Goal: Task Accomplishment & Management: Use online tool/utility

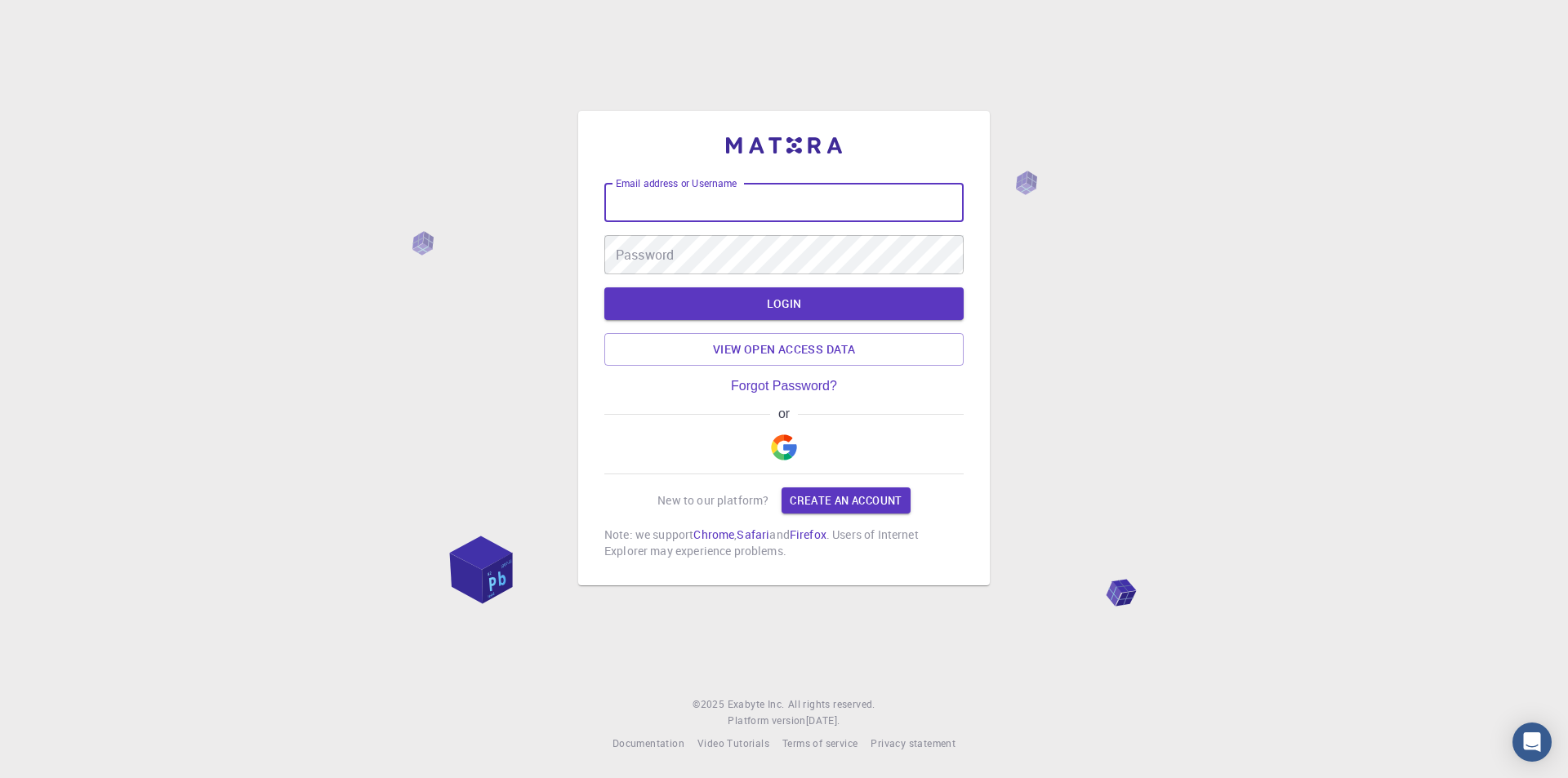
click at [806, 204] on input "Email address or Username" at bounding box center [784, 203] width 360 height 39
type input "[EMAIL_ADDRESS][DOMAIN_NAME]"
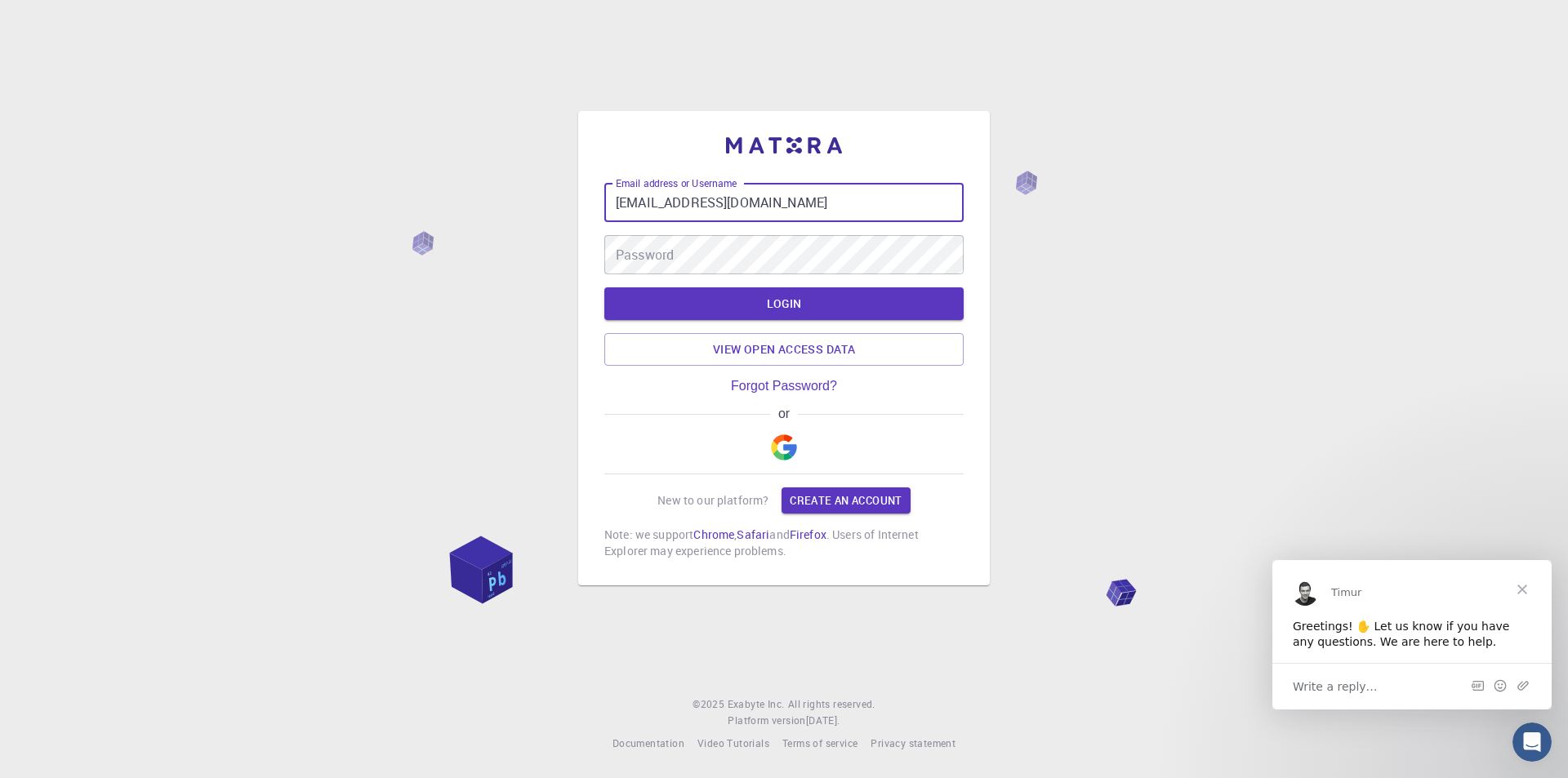
drag, startPoint x: 767, startPoint y: 194, endPoint x: 594, endPoint y: 197, distance: 173.0
click at [594, 197] on div "Email address or Username [EMAIL_ADDRESS][DOMAIN_NAME] Email address or Usernam…" at bounding box center [784, 348] width 411 height 474
type input "naboulsi"
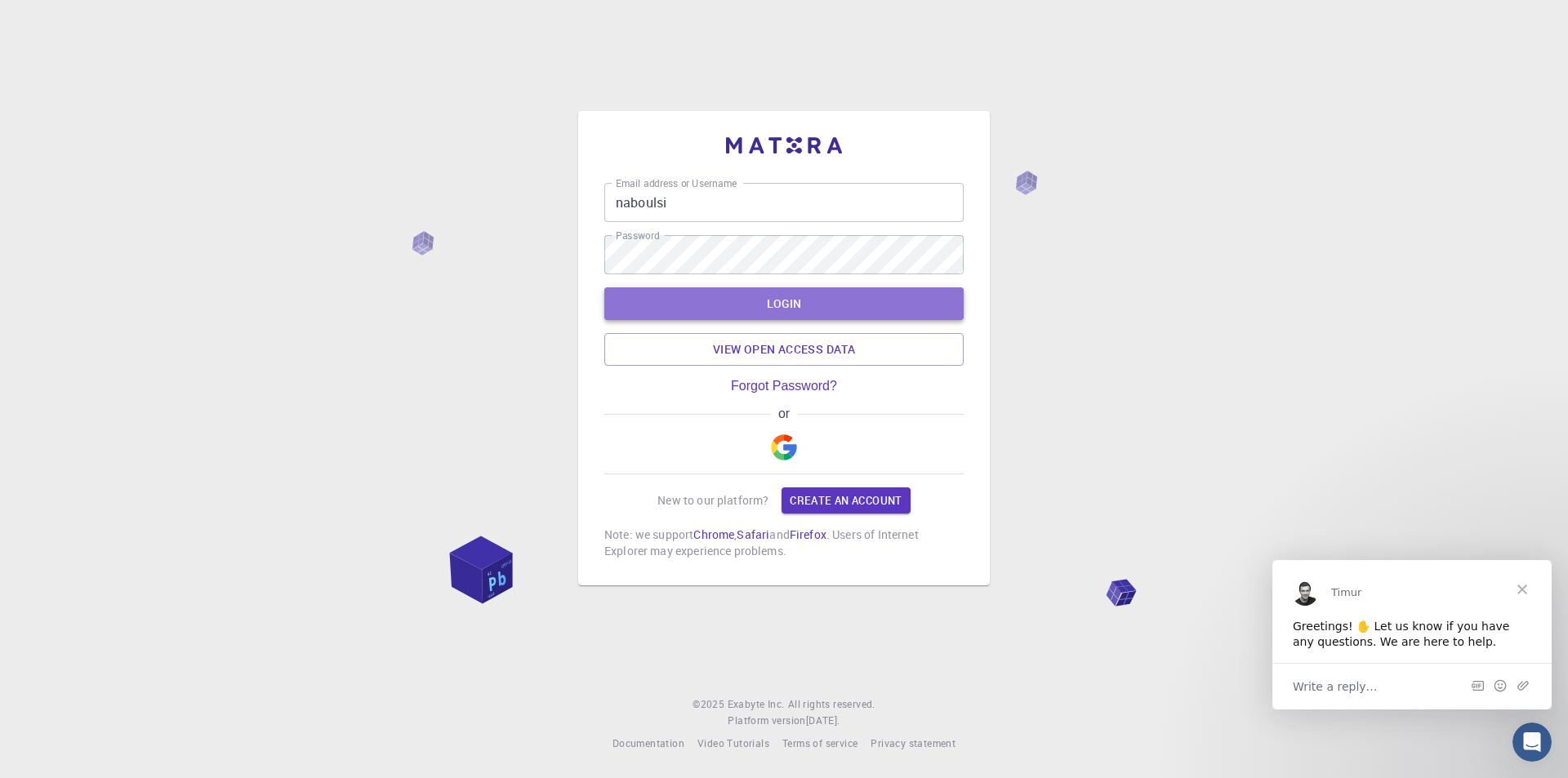
click at [721, 307] on button "LOGIN" at bounding box center [784, 304] width 360 height 32
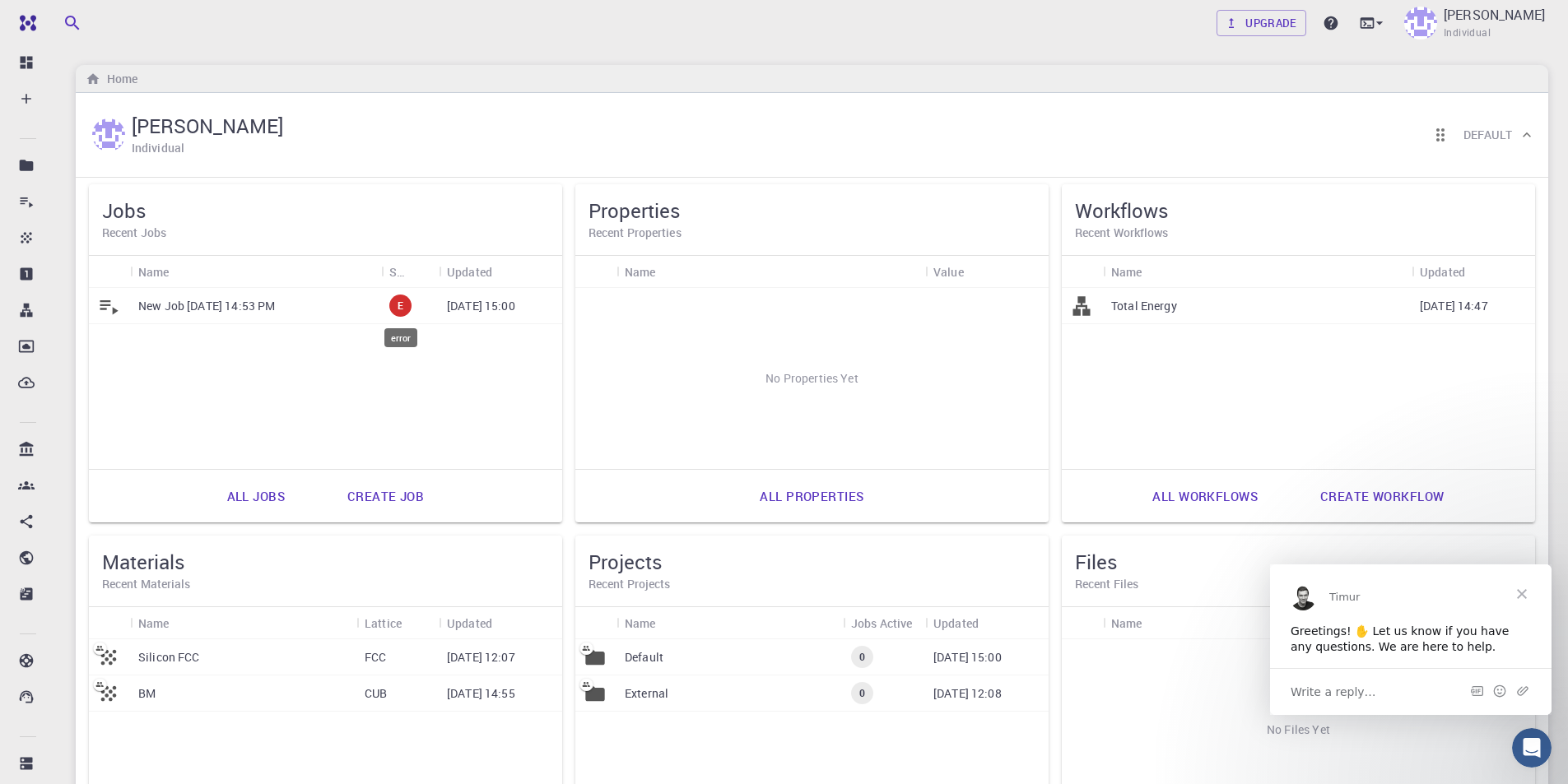
click at [399, 313] on div "E" at bounding box center [400, 305] width 23 height 23
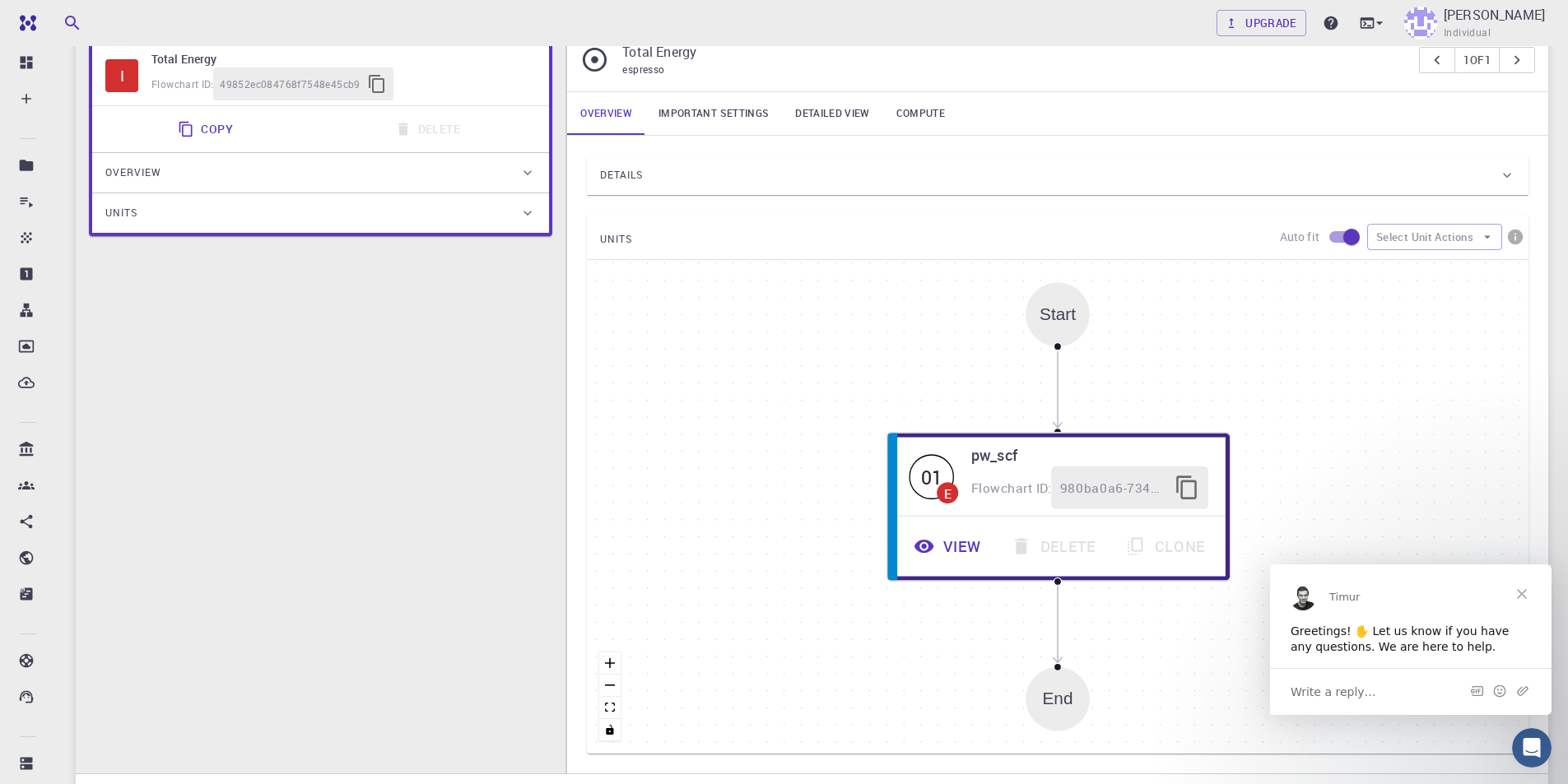
scroll to position [469, 0]
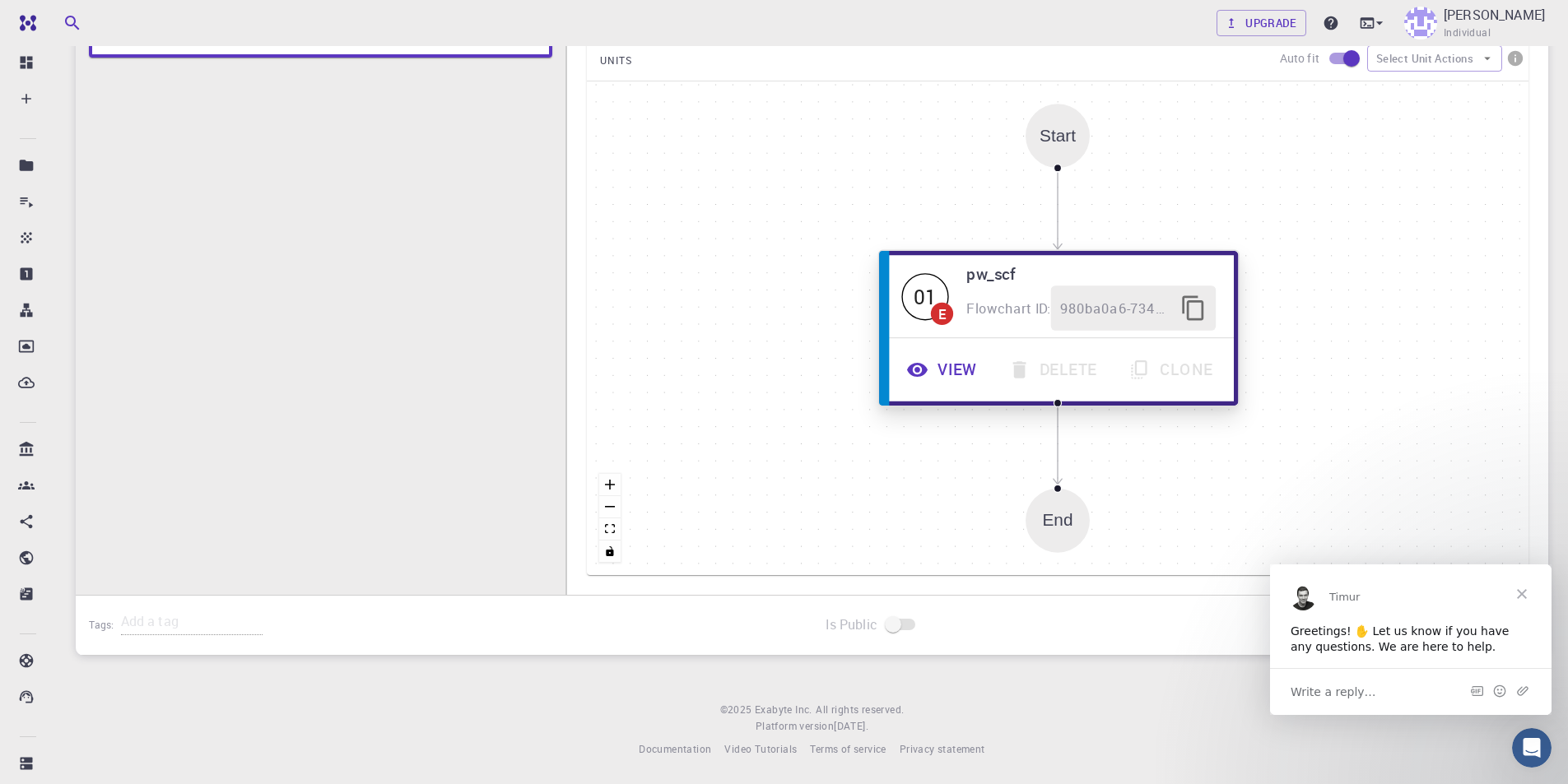
click at [946, 306] on div "E" at bounding box center [942, 313] width 8 height 14
click at [962, 372] on button "View" at bounding box center [944, 369] width 102 height 45
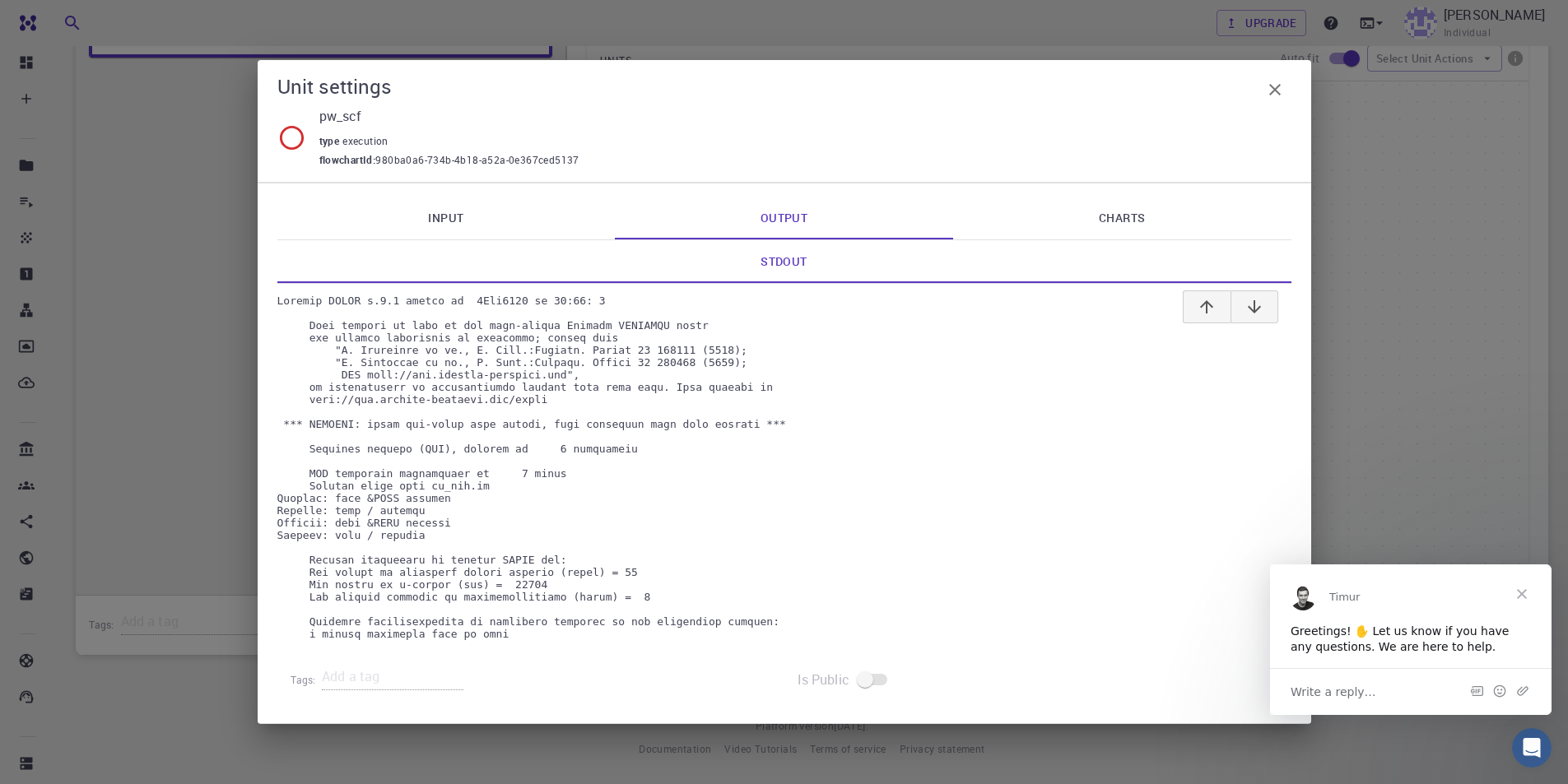
click at [738, 541] on pre at bounding box center [784, 467] width 1014 height 346
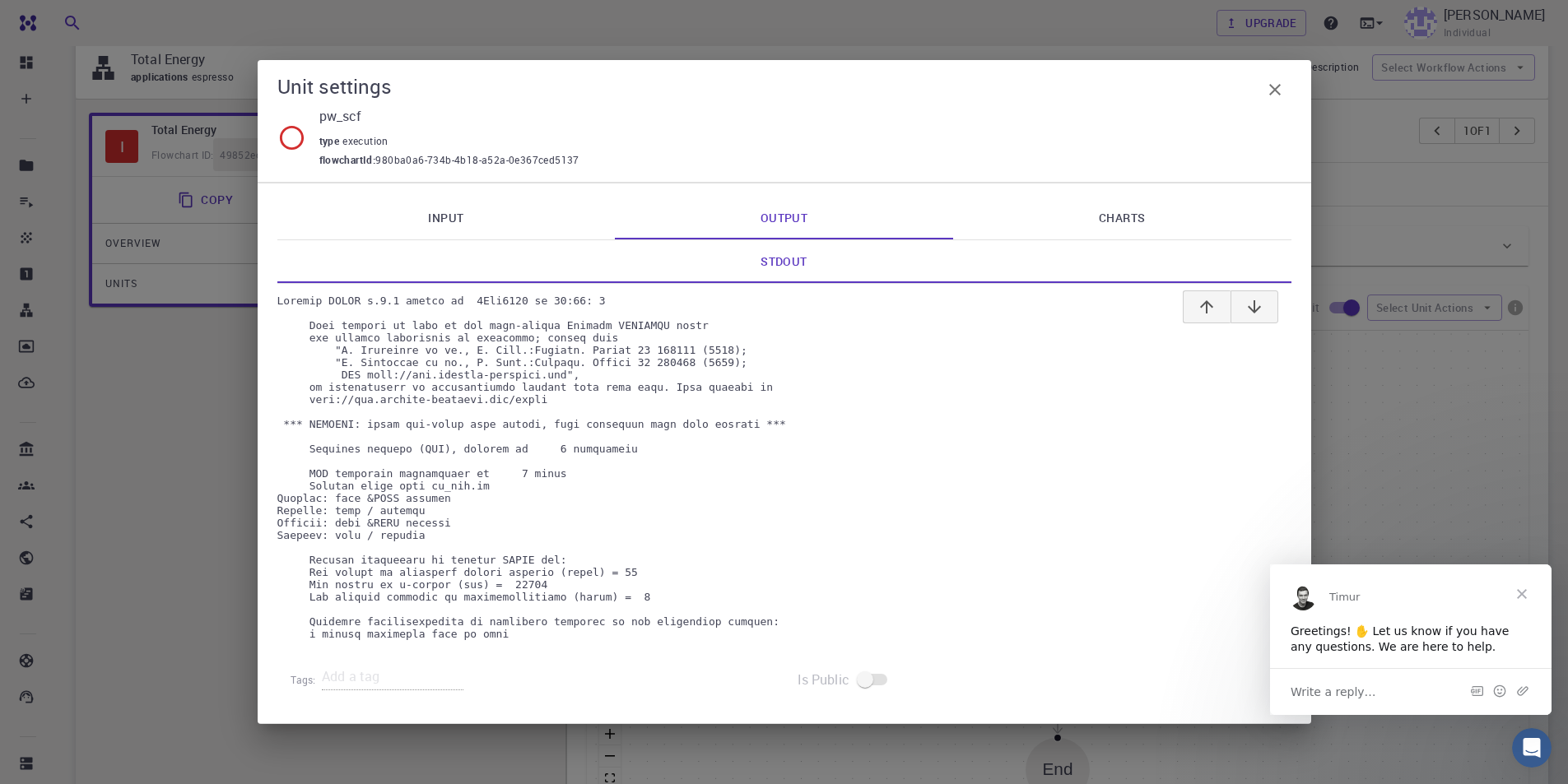
scroll to position [219, 0]
click at [1128, 201] on link "Charts" at bounding box center [1122, 218] width 338 height 42
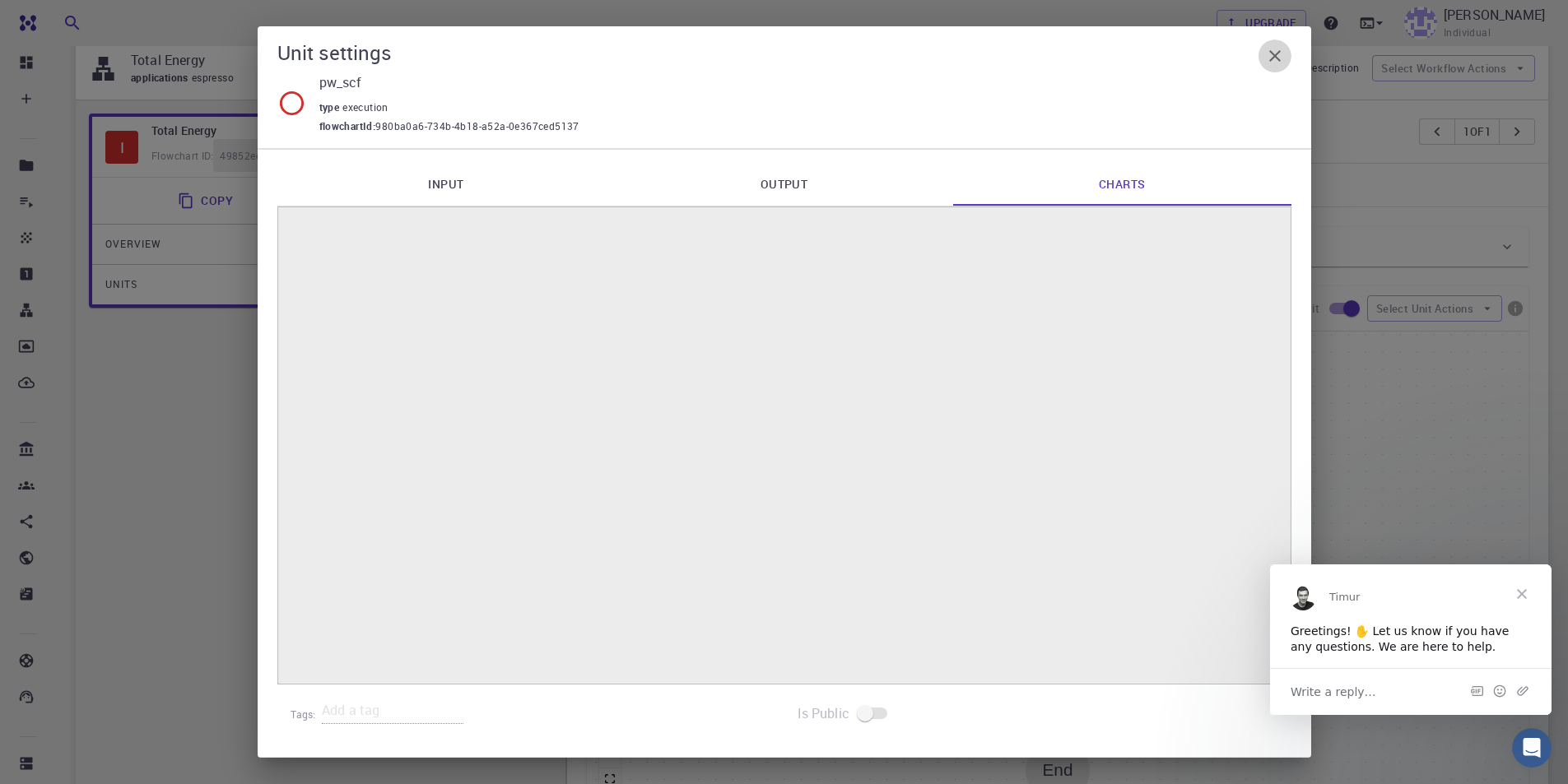
click at [1280, 46] on icon "button" at bounding box center [1275, 56] width 20 height 20
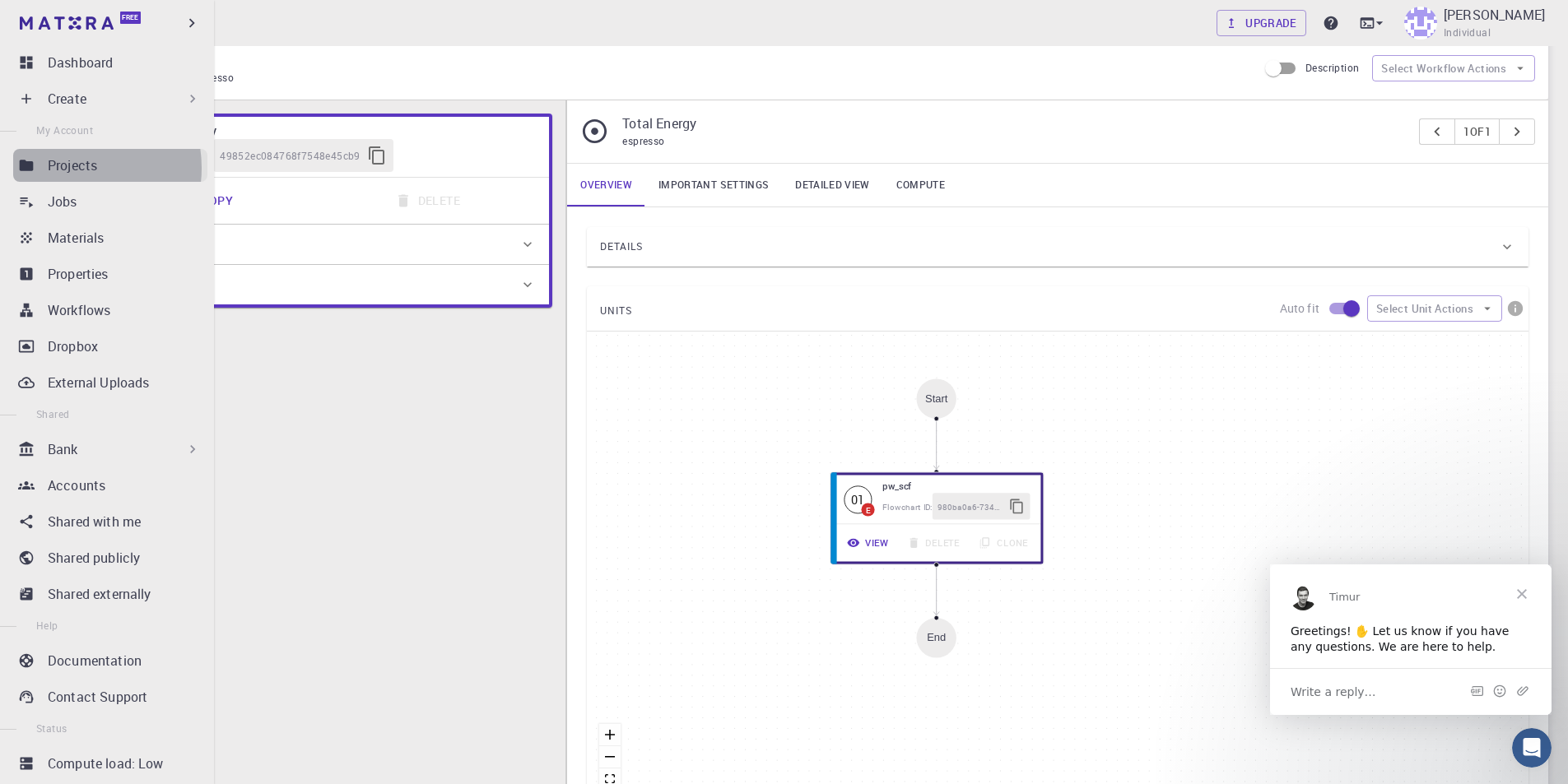
click at [70, 168] on p "Projects" at bounding box center [72, 165] width 50 height 20
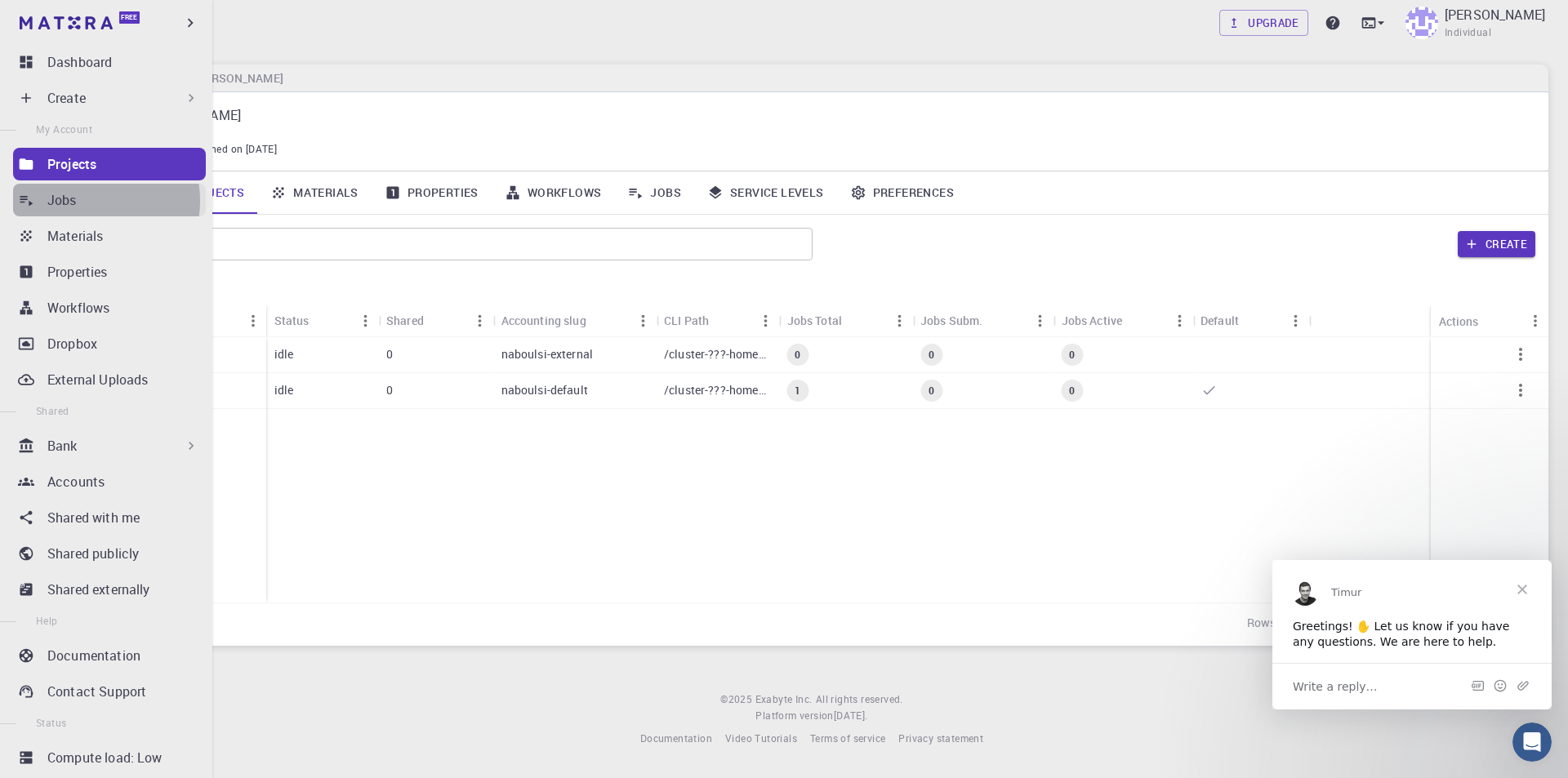
click at [83, 201] on div "Jobs" at bounding box center [126, 200] width 159 height 20
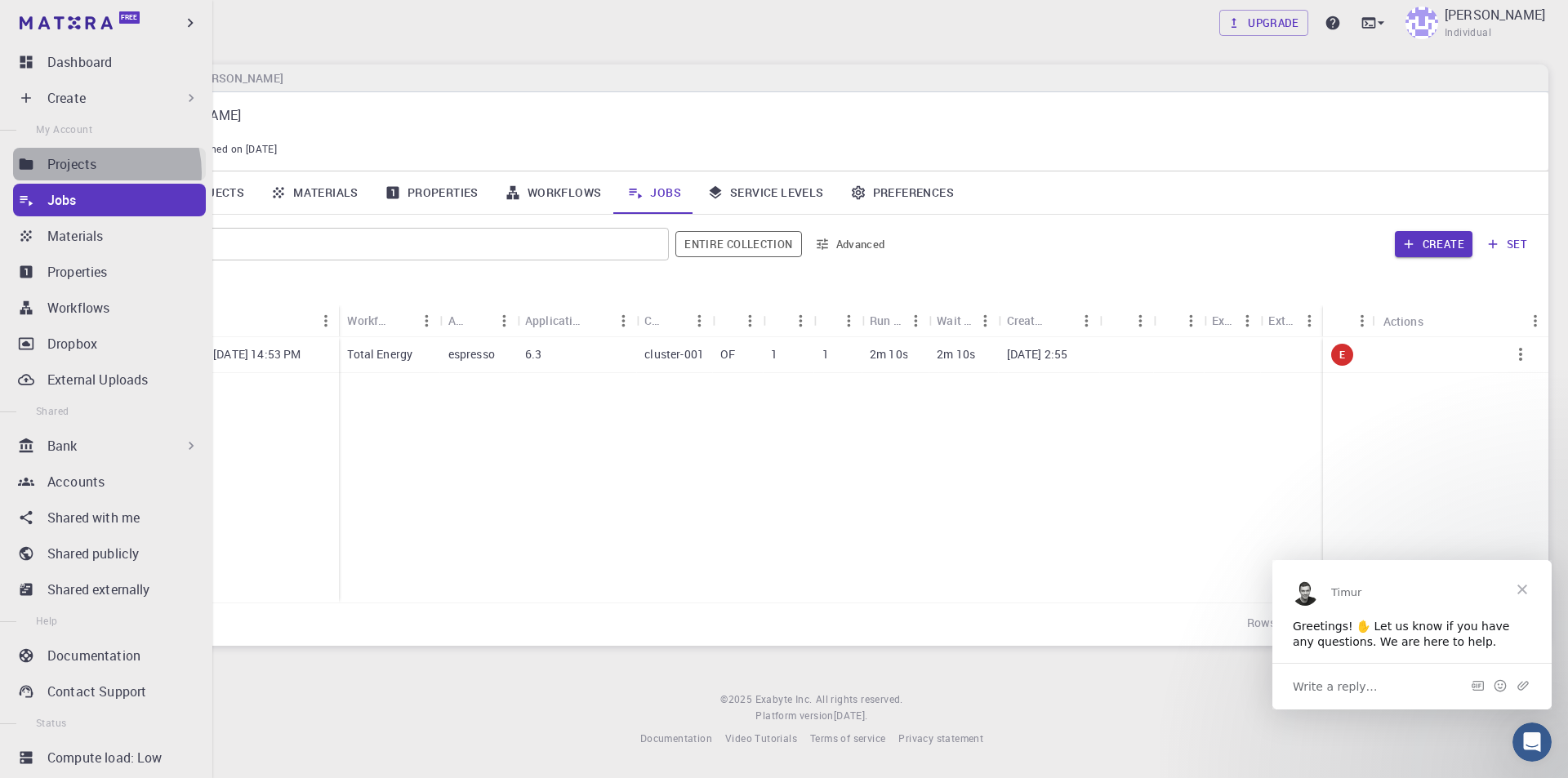
click at [97, 172] on div "Projects" at bounding box center [126, 164] width 159 height 20
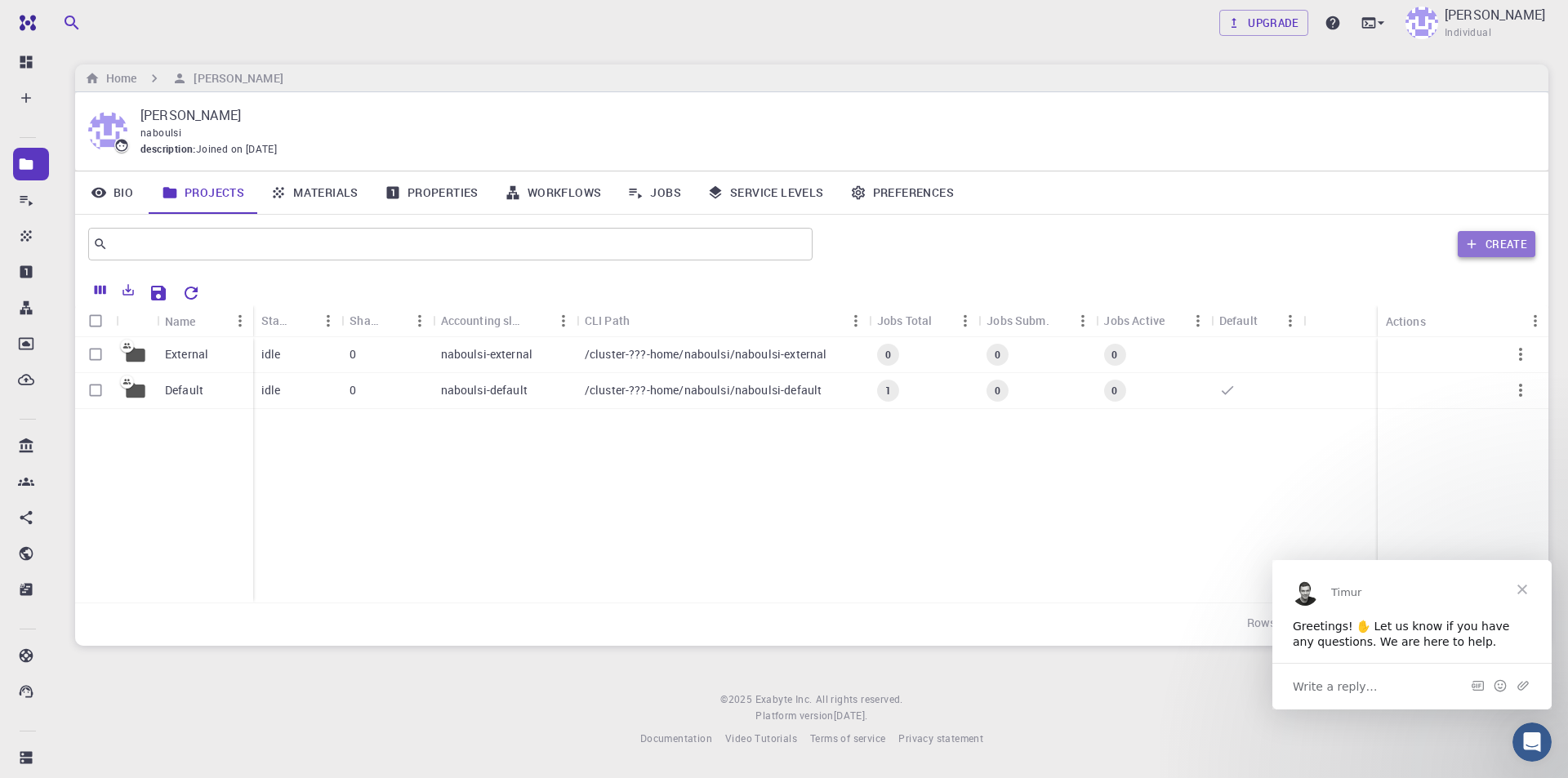
click at [1490, 245] on button "Create" at bounding box center [1496, 244] width 78 height 26
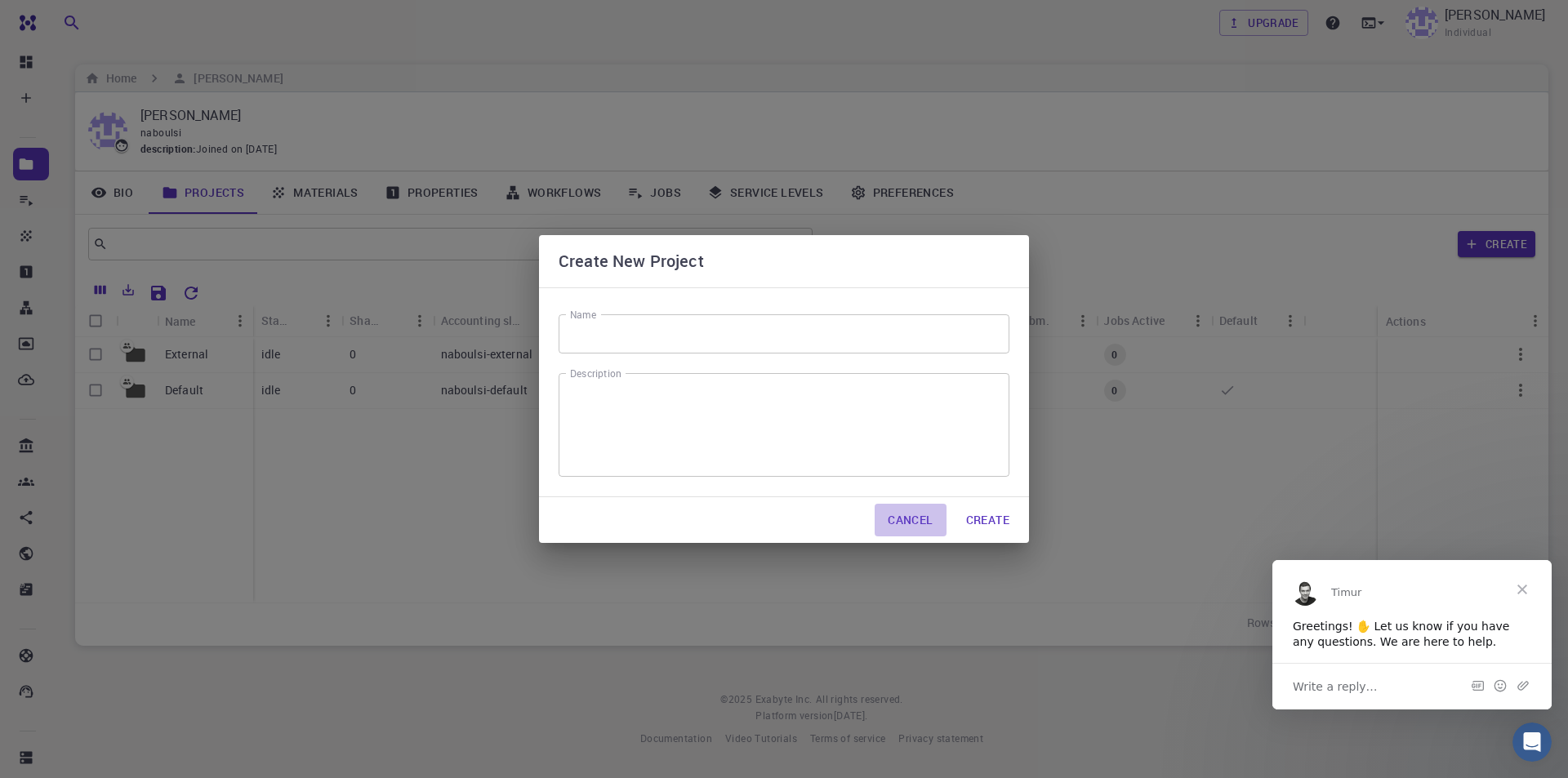
click at [923, 522] on button "Cancel" at bounding box center [910, 520] width 71 height 32
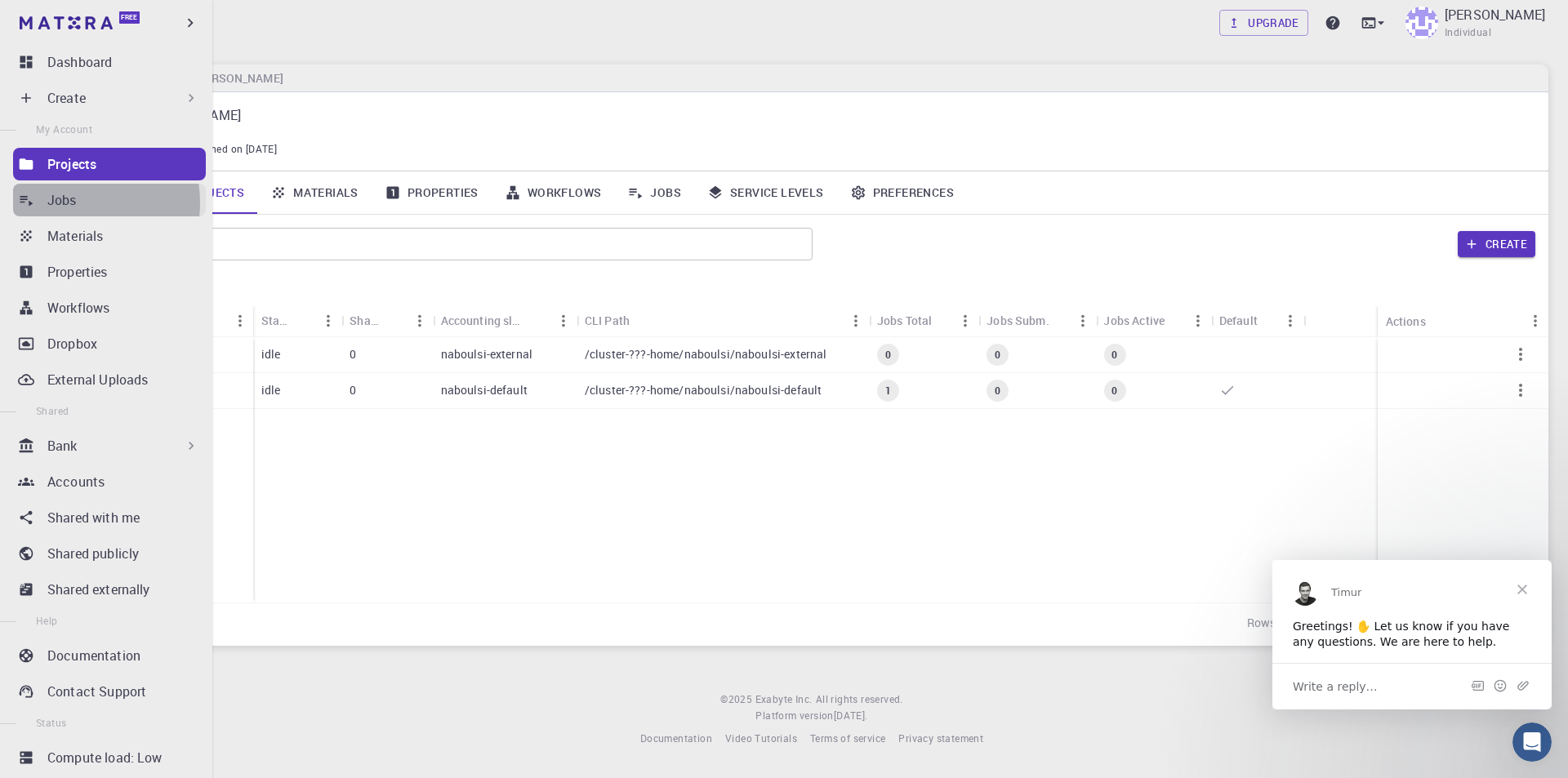
click at [69, 203] on p "Jobs" at bounding box center [62, 200] width 30 height 20
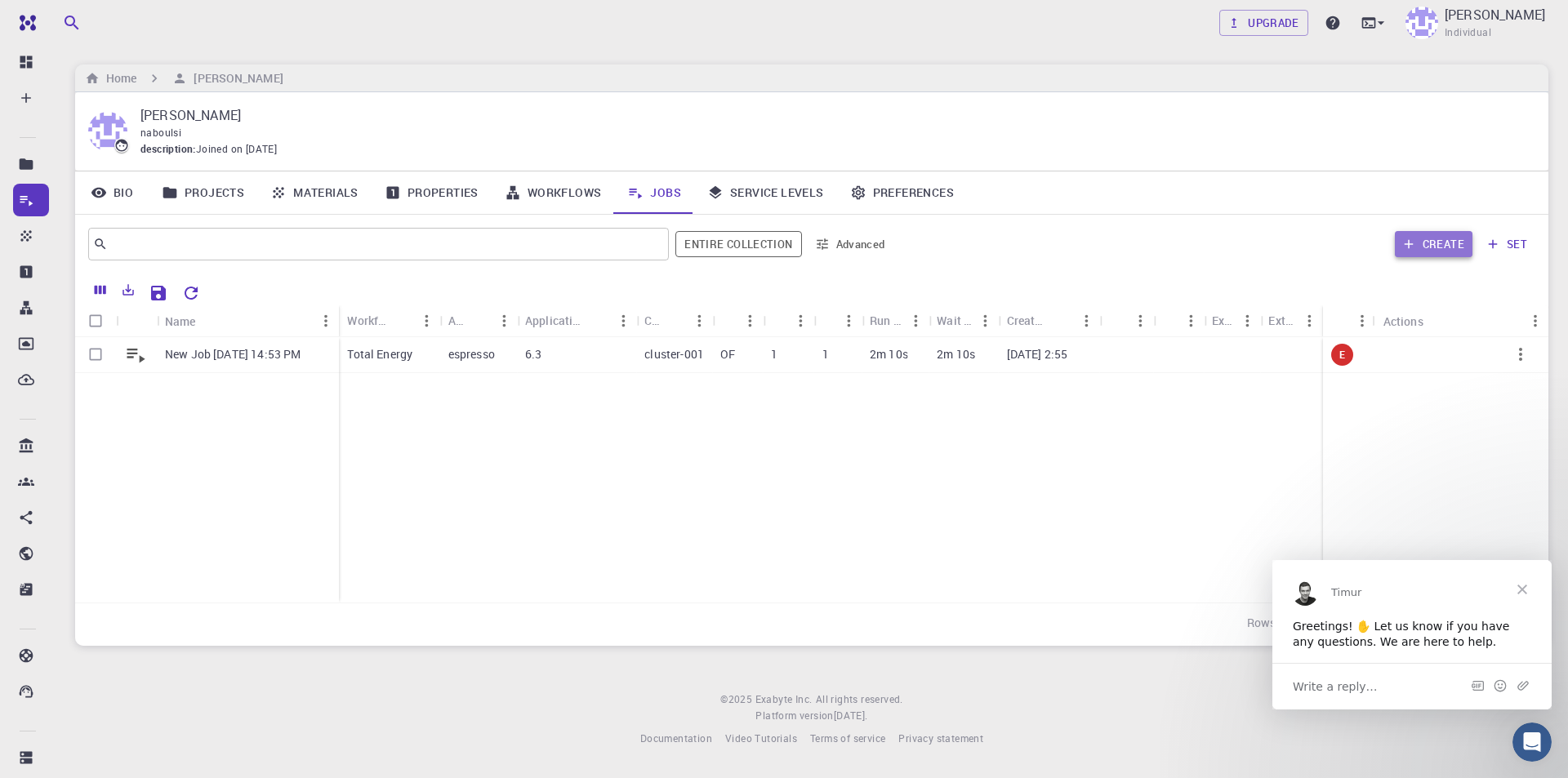
click at [1441, 243] on button "Create" at bounding box center [1434, 244] width 78 height 26
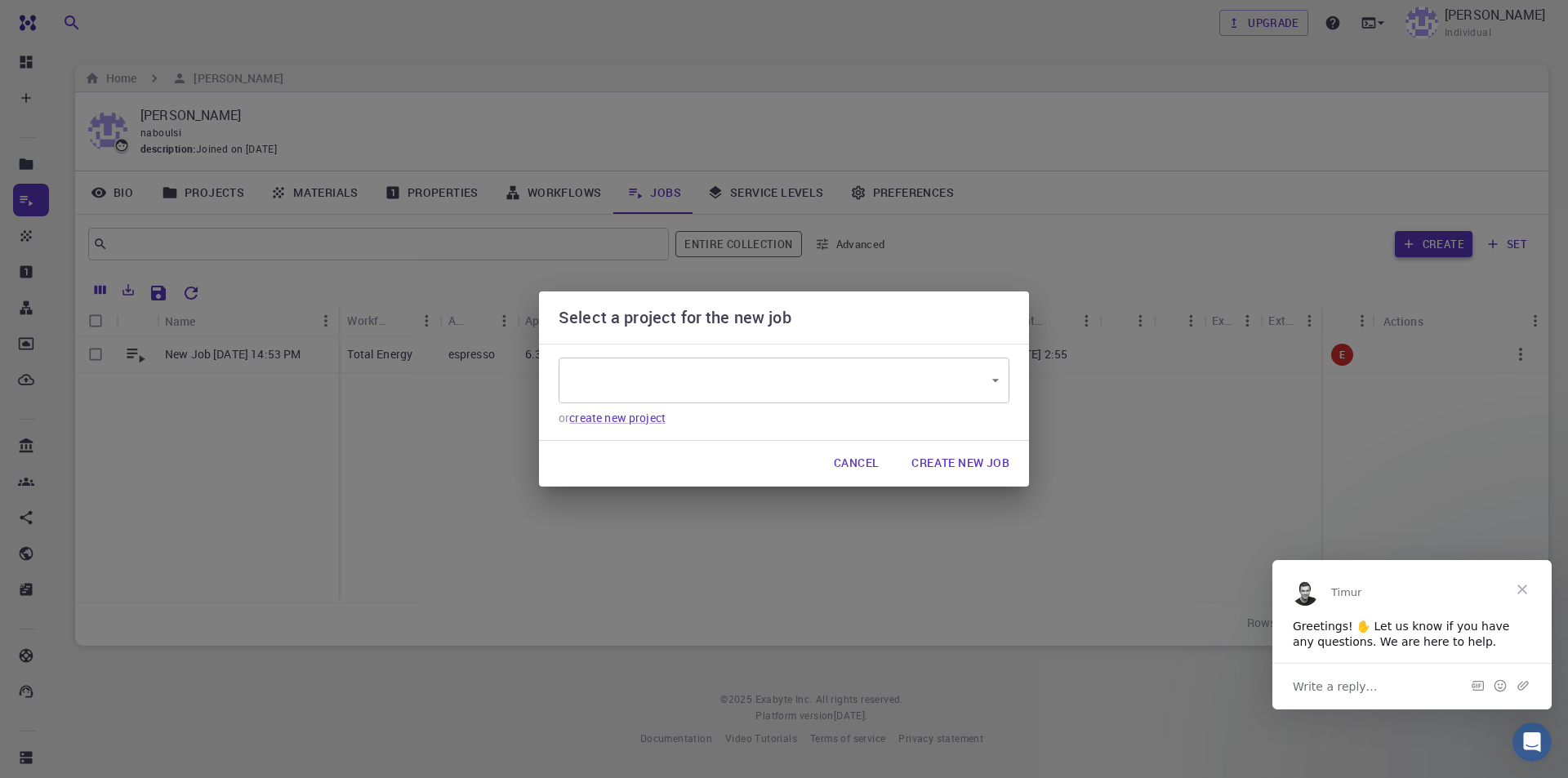
type input "LtsDNWhdBEwj4Nkwj"
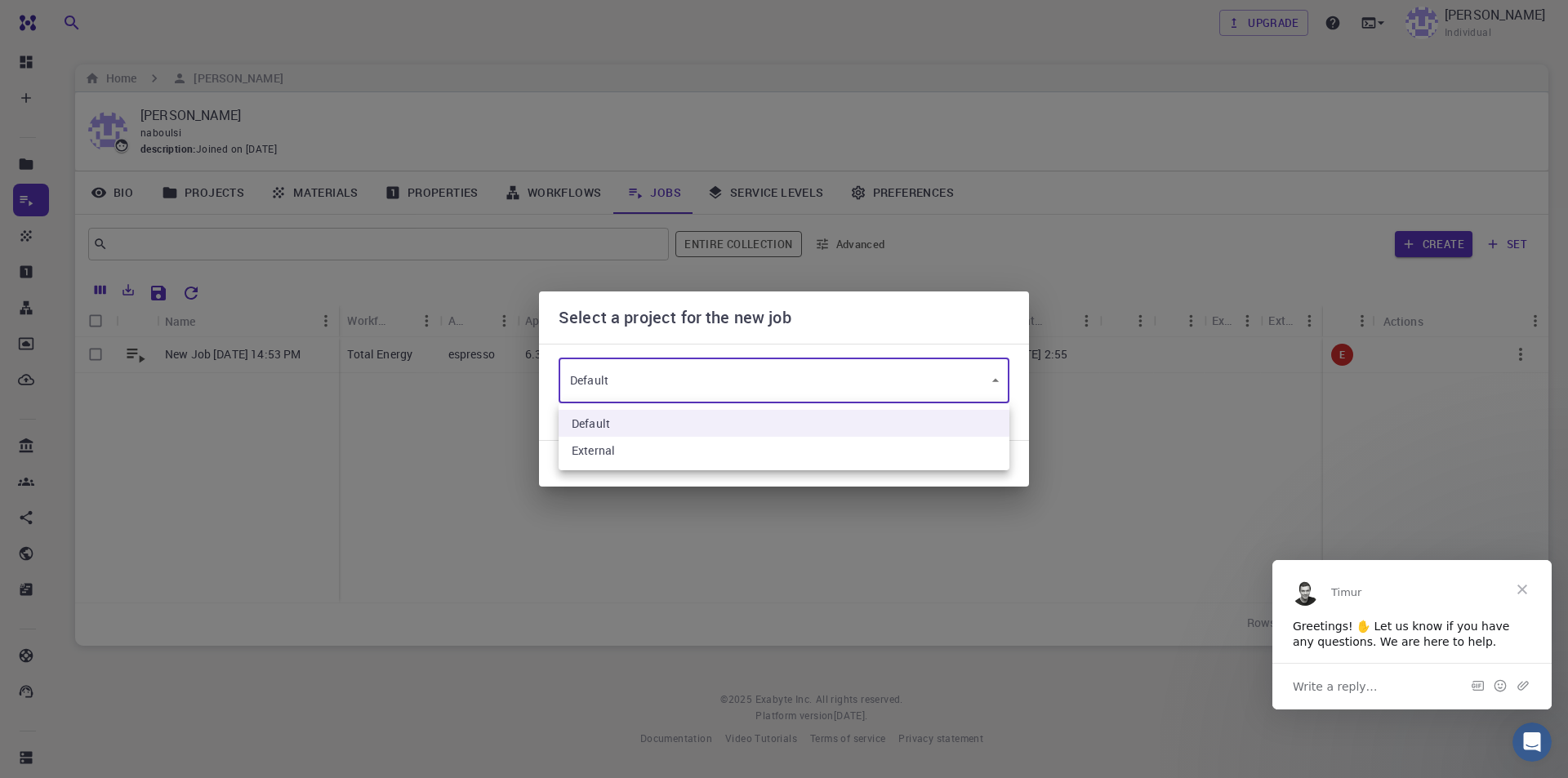
click at [971, 385] on body "Free Dashboard Create New Job New Material Create Material Upload File Import f…" at bounding box center [784, 389] width 1568 height 778
click at [971, 385] on div at bounding box center [784, 389] width 1568 height 778
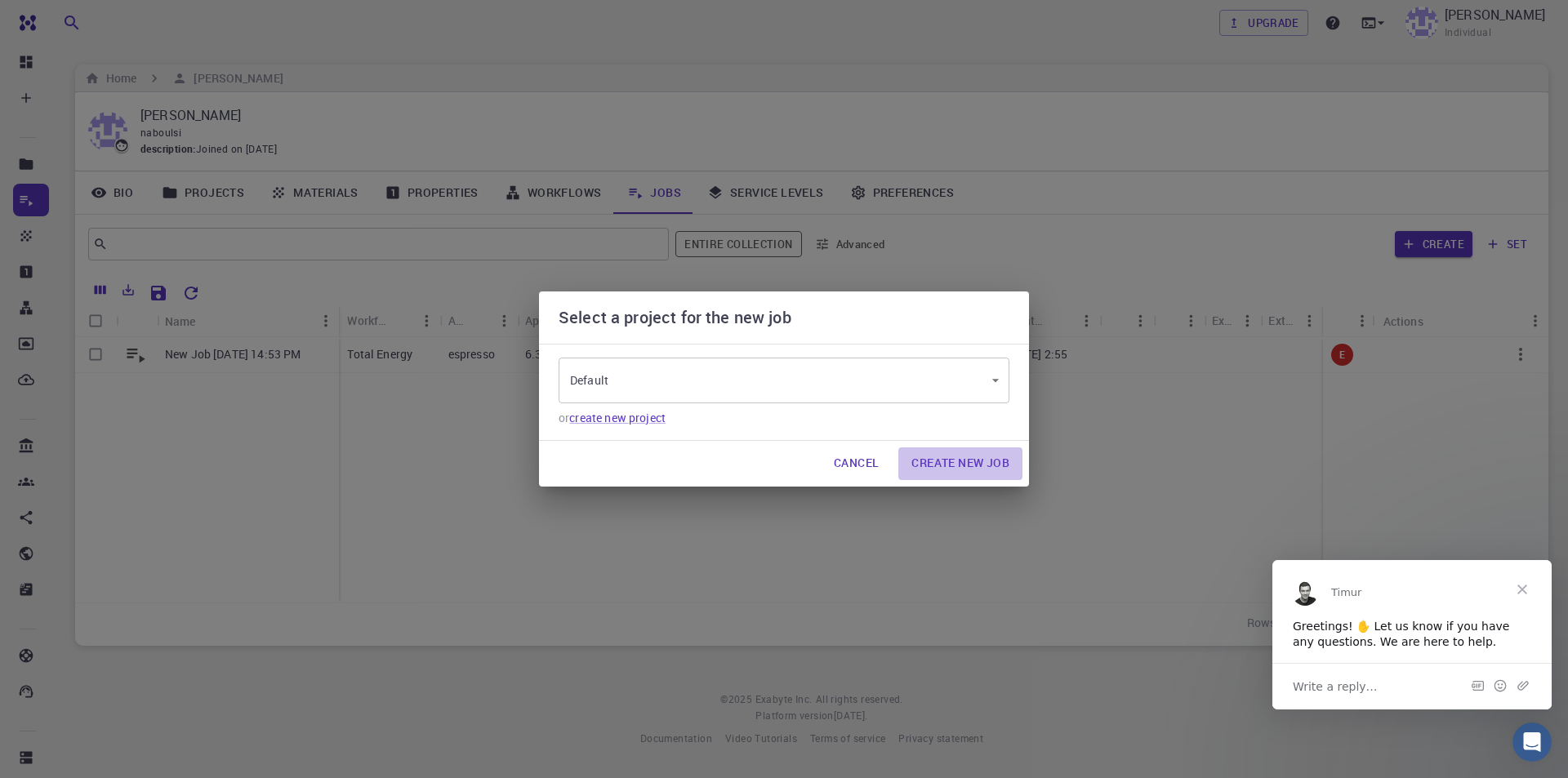
click at [983, 462] on button "Create New Job" at bounding box center [960, 463] width 124 height 32
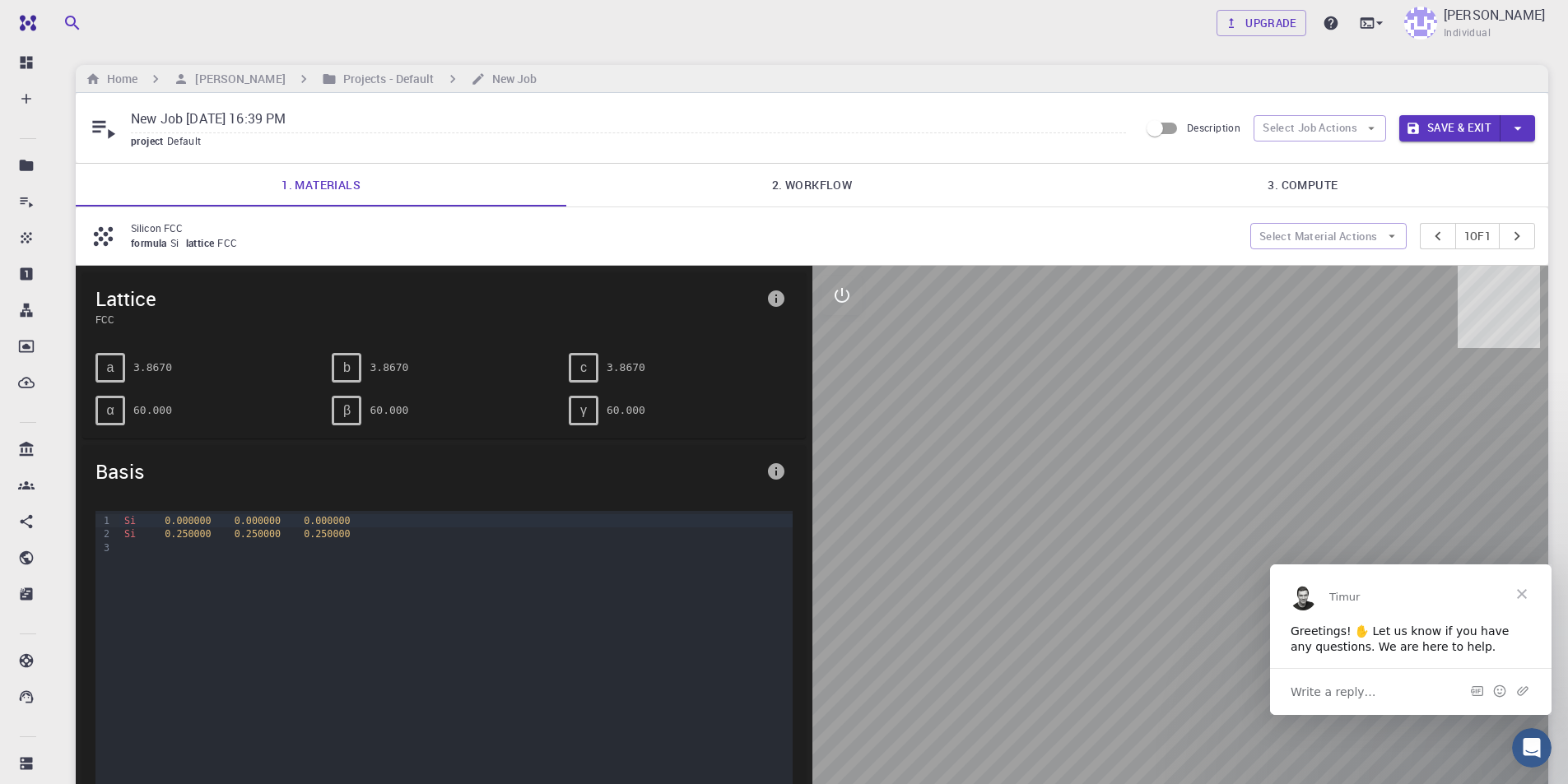
click at [1521, 592] on span "Close" at bounding box center [1522, 593] width 60 height 60
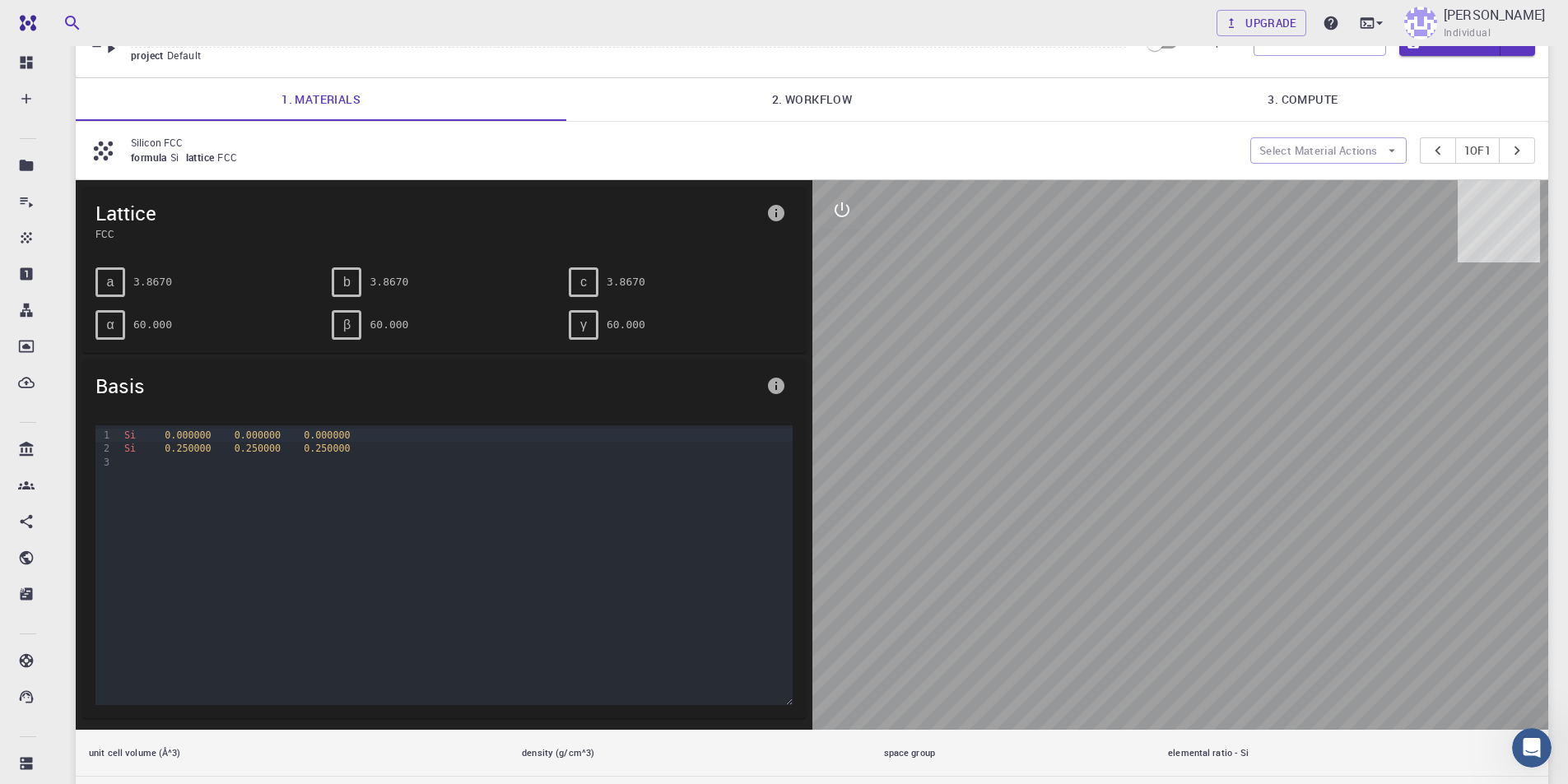
scroll to position [82, 0]
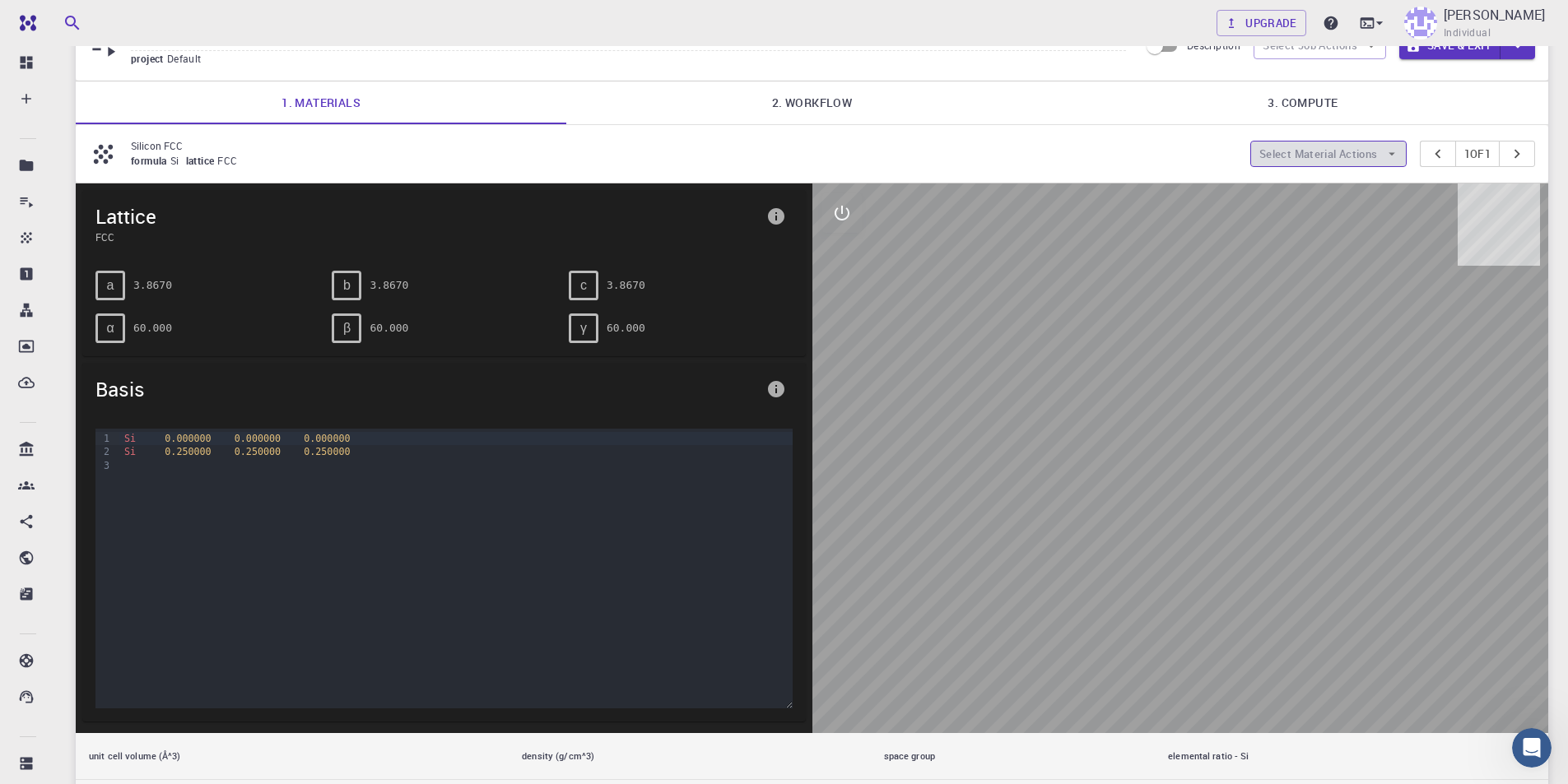
click at [1323, 154] on button "Select Material Actions" at bounding box center [1329, 154] width 156 height 26
click at [1324, 188] on span "Add materials" at bounding box center [1337, 187] width 100 height 16
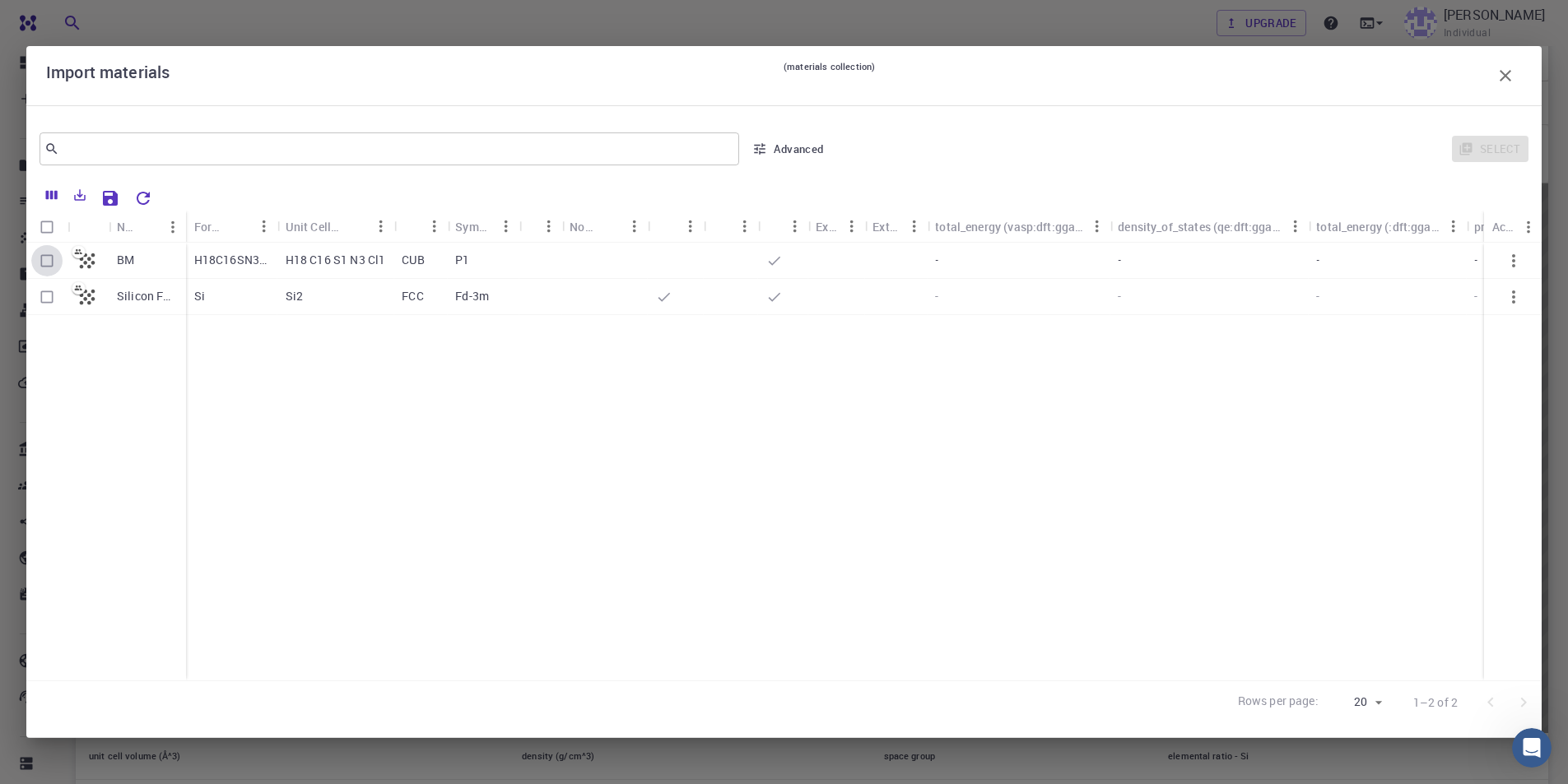
click at [51, 259] on input "Select row" at bounding box center [47, 260] width 32 height 32
checkbox input "true"
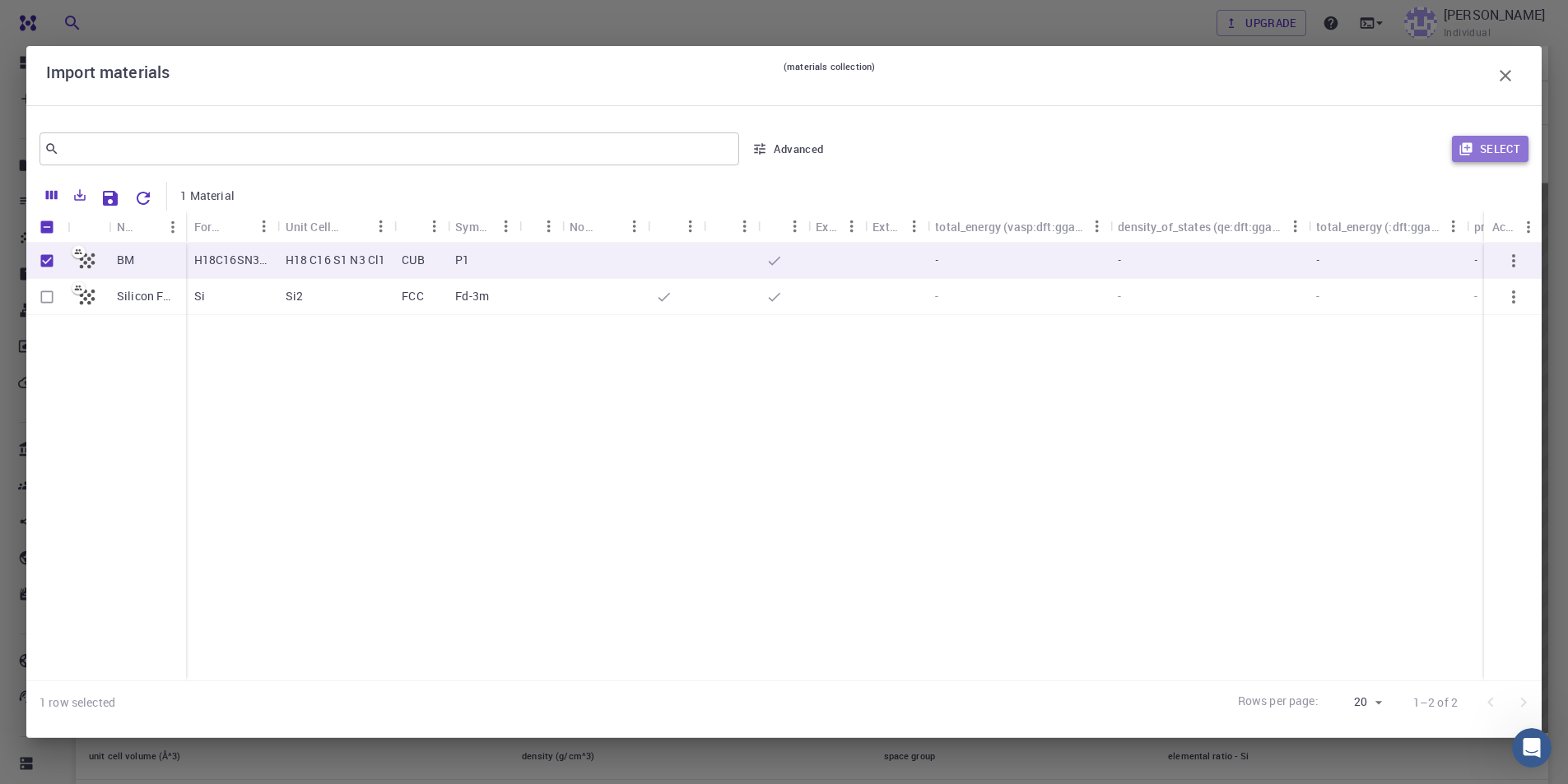
click at [1497, 144] on button "Select" at bounding box center [1490, 148] width 77 height 26
type input "New Job [DATE] 16:39 PM {{ material.formula }}"
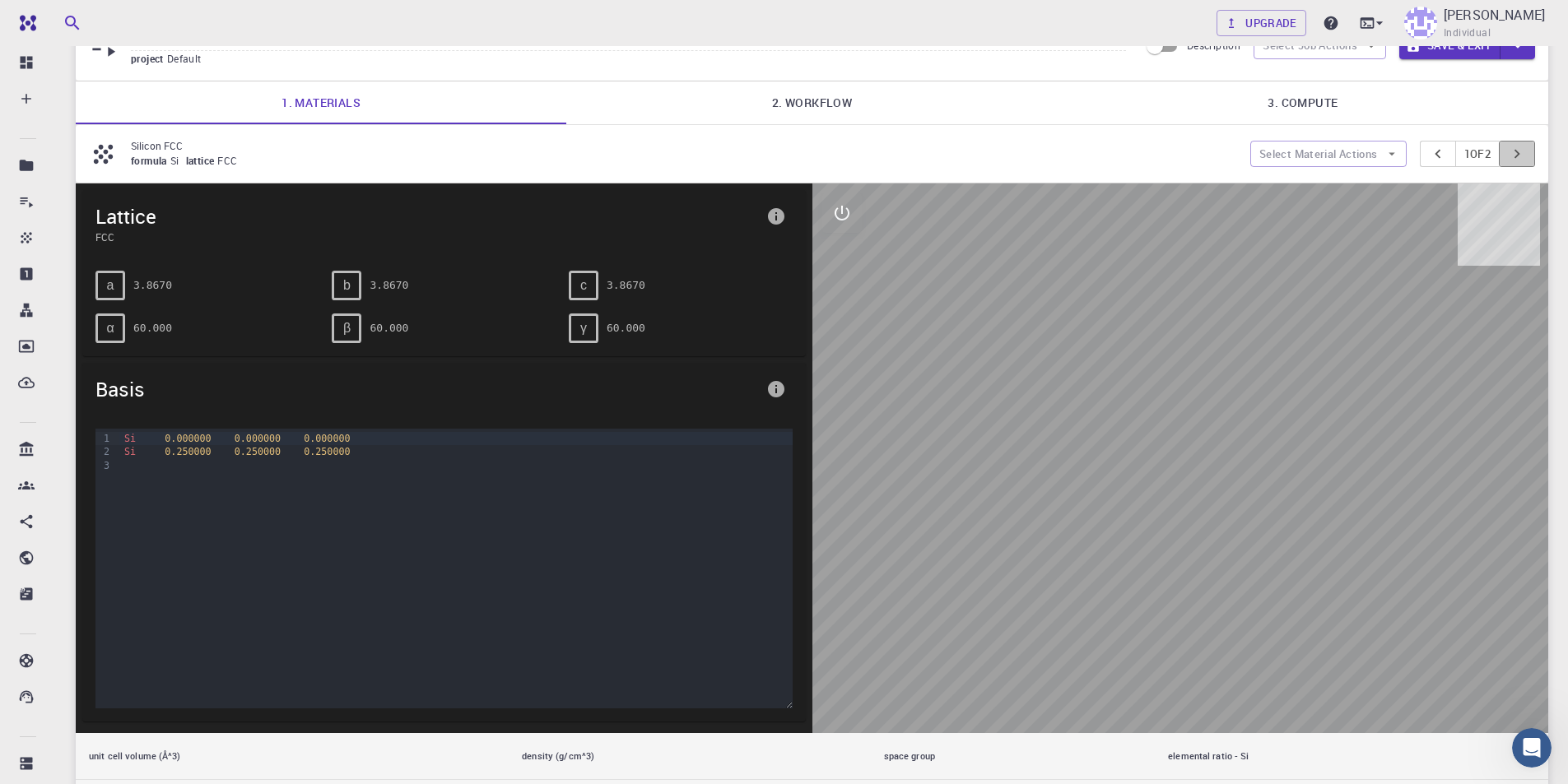
click at [1514, 160] on icon "pager" at bounding box center [1517, 154] width 18 height 18
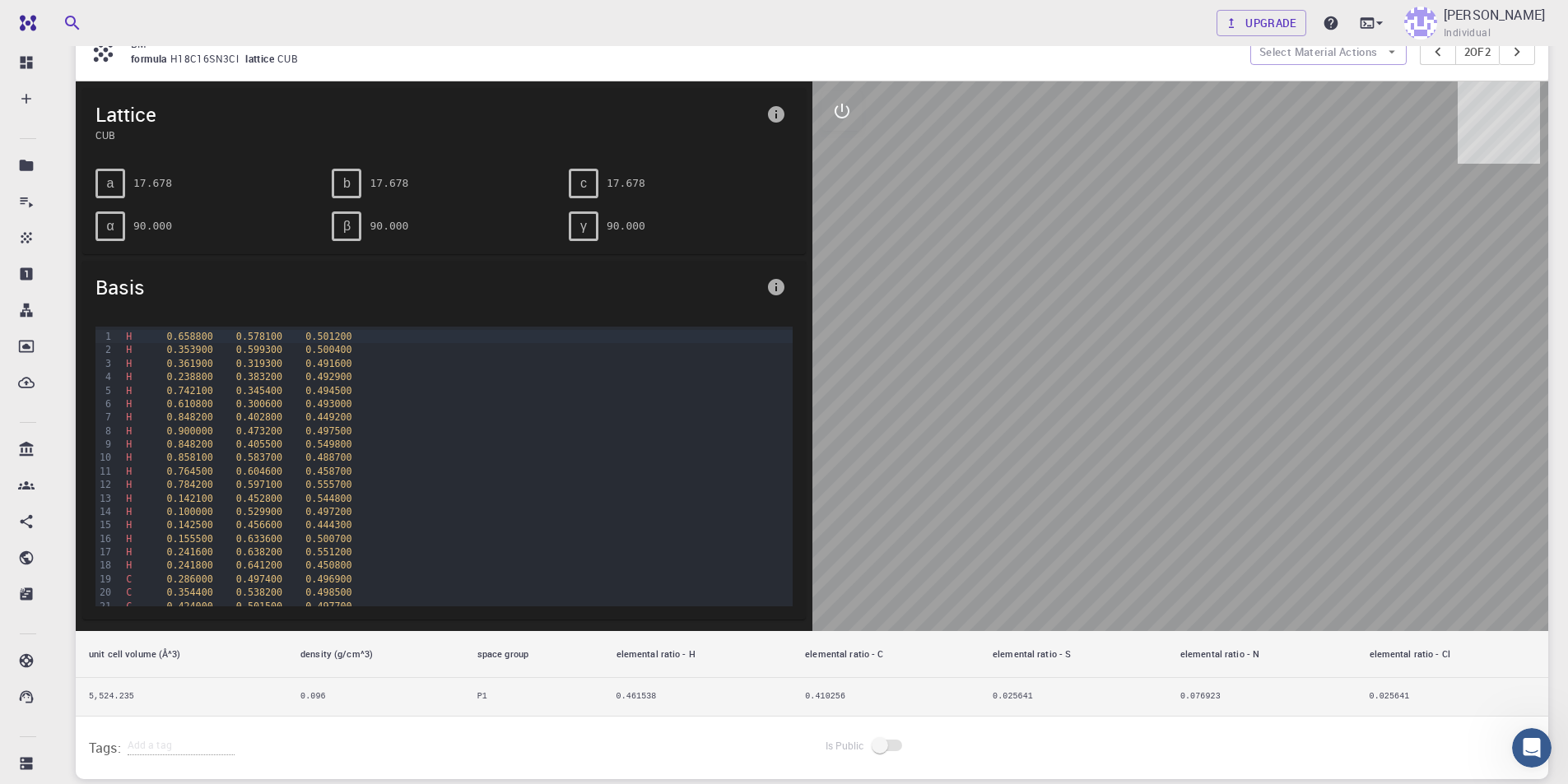
scroll to position [0, 0]
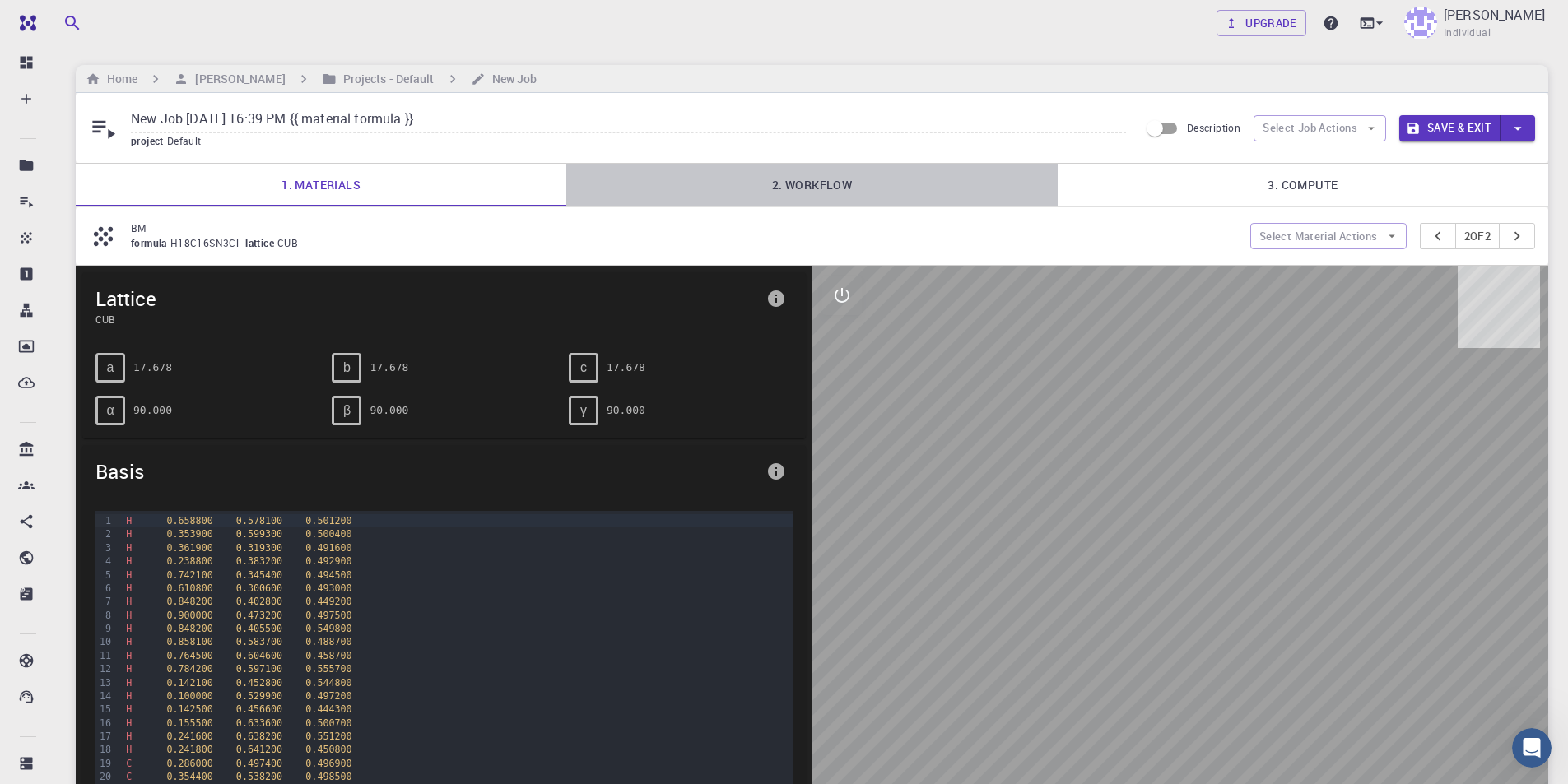
click at [827, 186] on link "2. Workflow" at bounding box center [812, 184] width 491 height 42
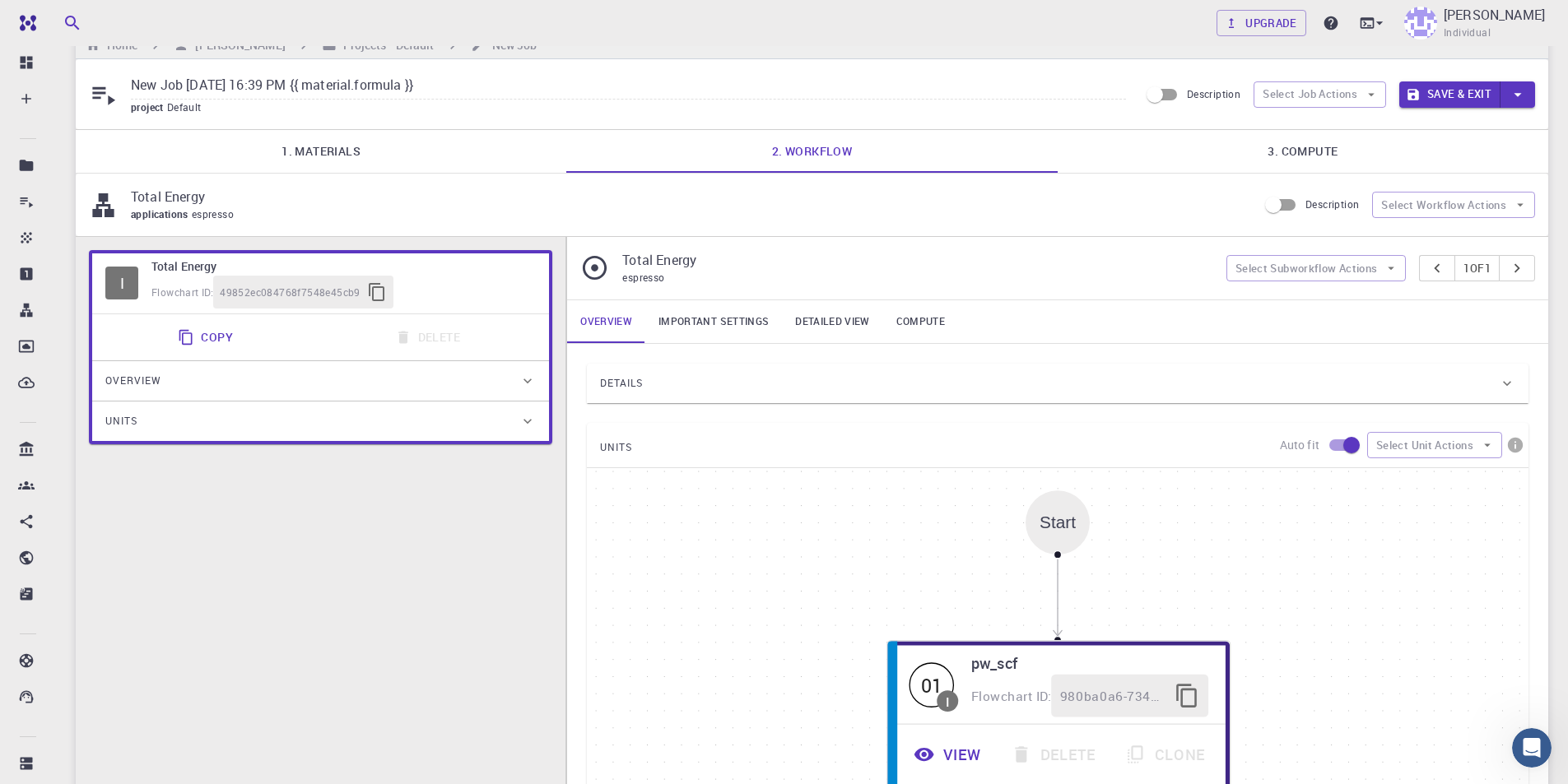
scroll to position [34, 0]
click at [1338, 262] on button "Select Subworkflow Actions" at bounding box center [1316, 266] width 180 height 26
click at [1320, 304] on span "Add convergence" at bounding box center [1324, 300] width 125 height 16
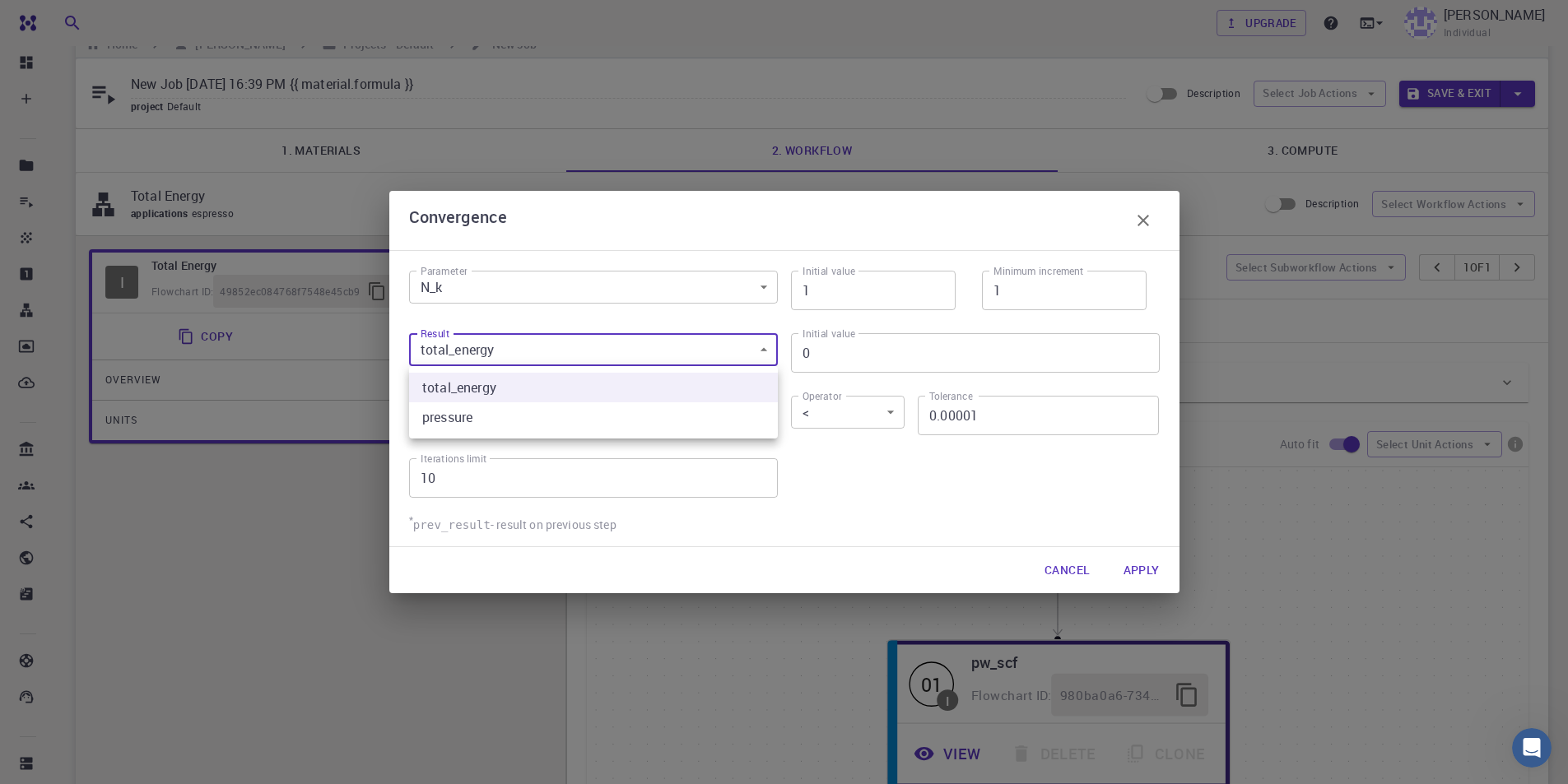
click at [764, 352] on body "Free Dashboard Create New Job New Material Create Material Upload File Import f…" at bounding box center [784, 568] width 1568 height 1205
click at [764, 352] on div at bounding box center [784, 392] width 1568 height 784
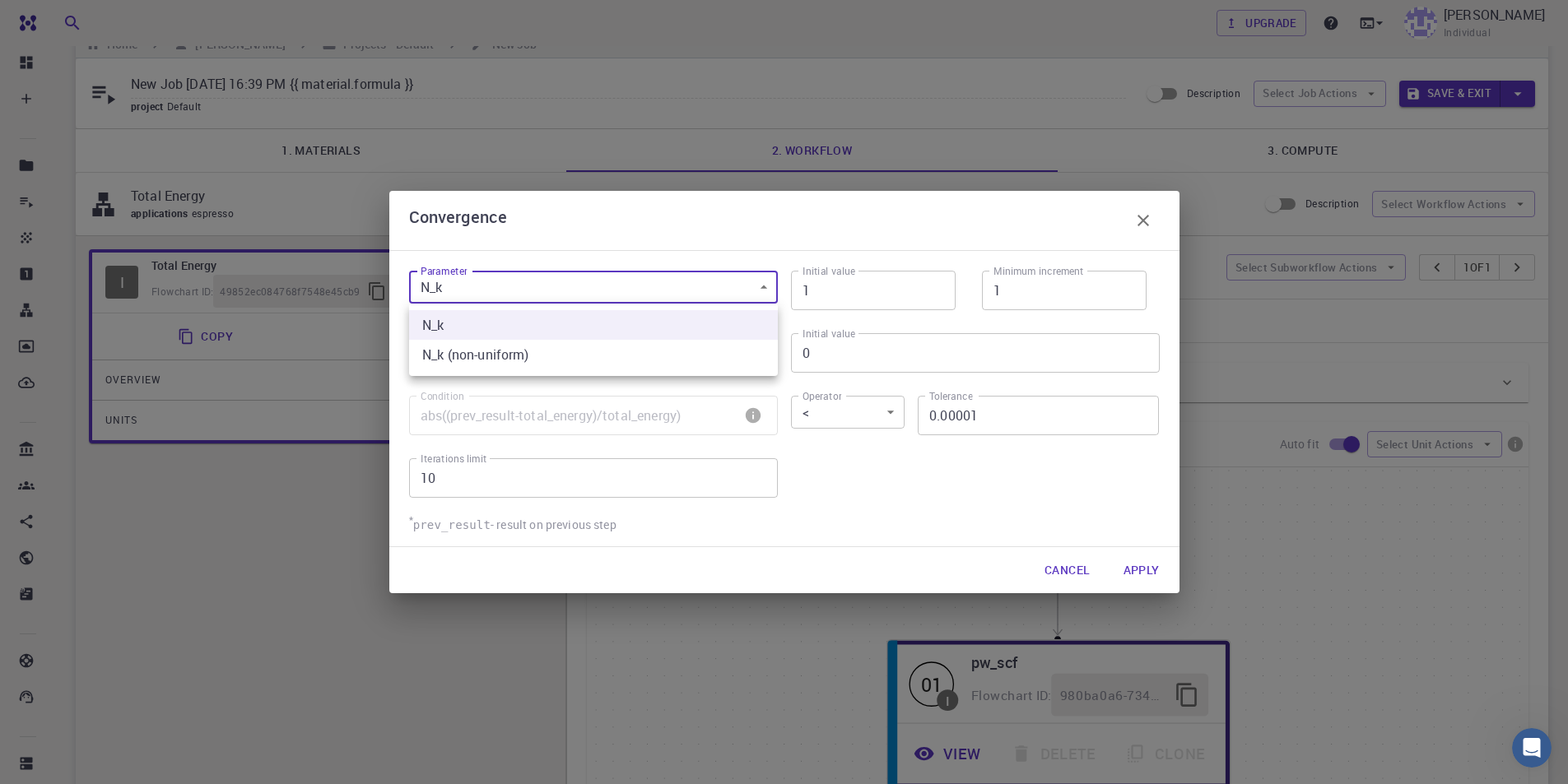
click at [765, 286] on body "Free Dashboard Create New Job New Material Create Material Upload File Import f…" at bounding box center [784, 568] width 1568 height 1205
click at [765, 286] on div at bounding box center [784, 392] width 1568 height 784
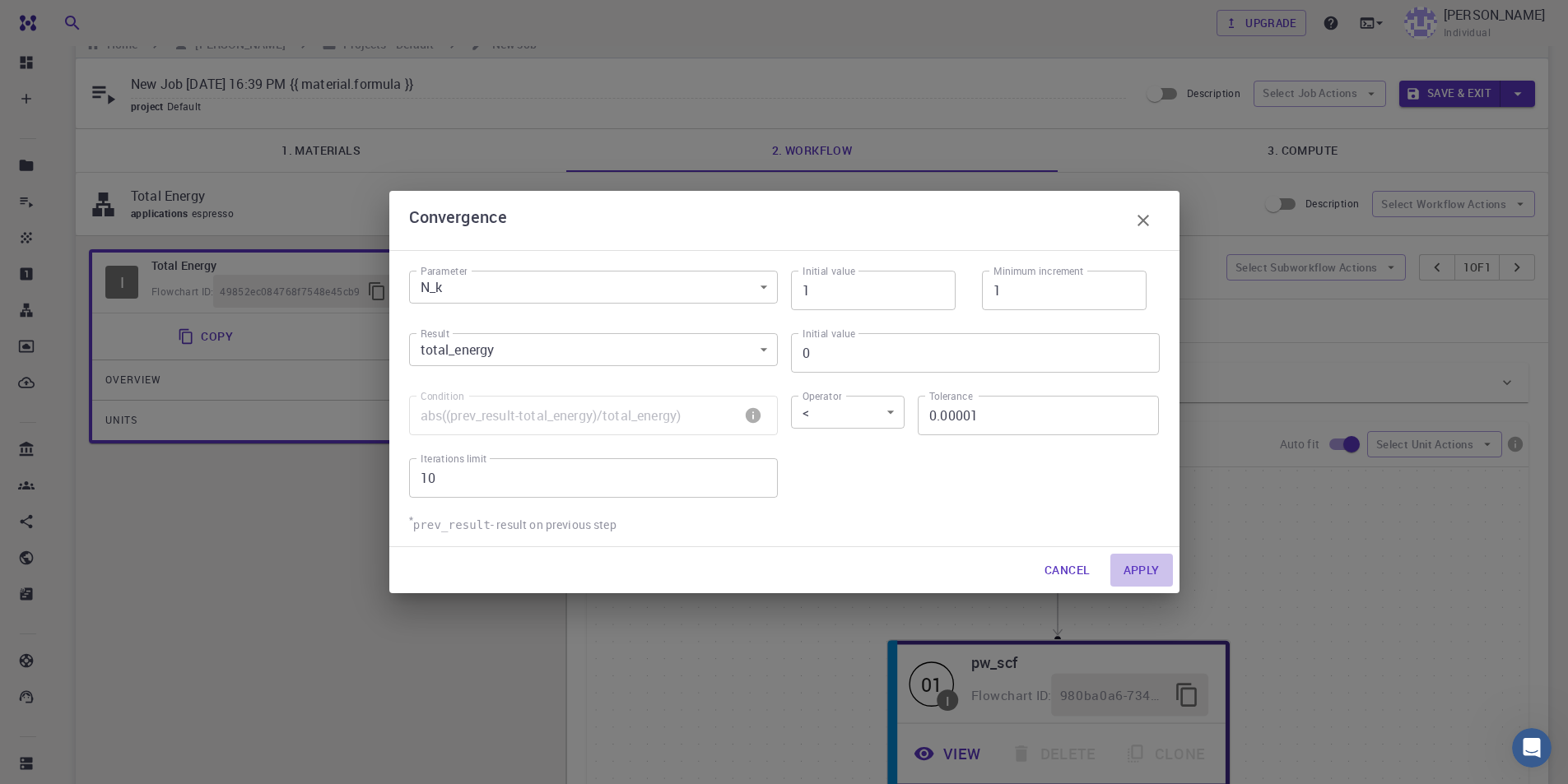
click at [1137, 565] on button "Apply" at bounding box center [1141, 570] width 62 height 33
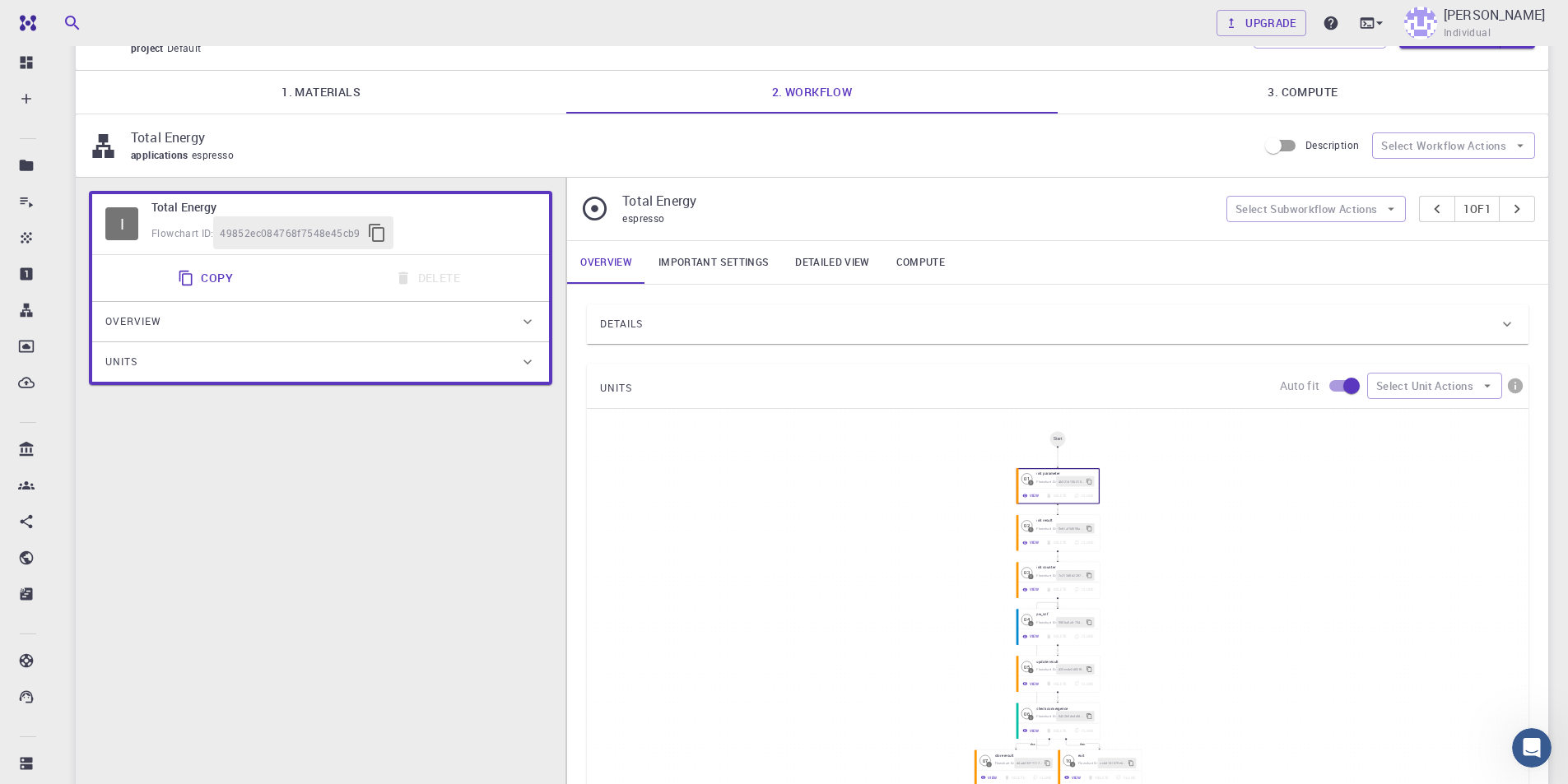
scroll to position [0, 0]
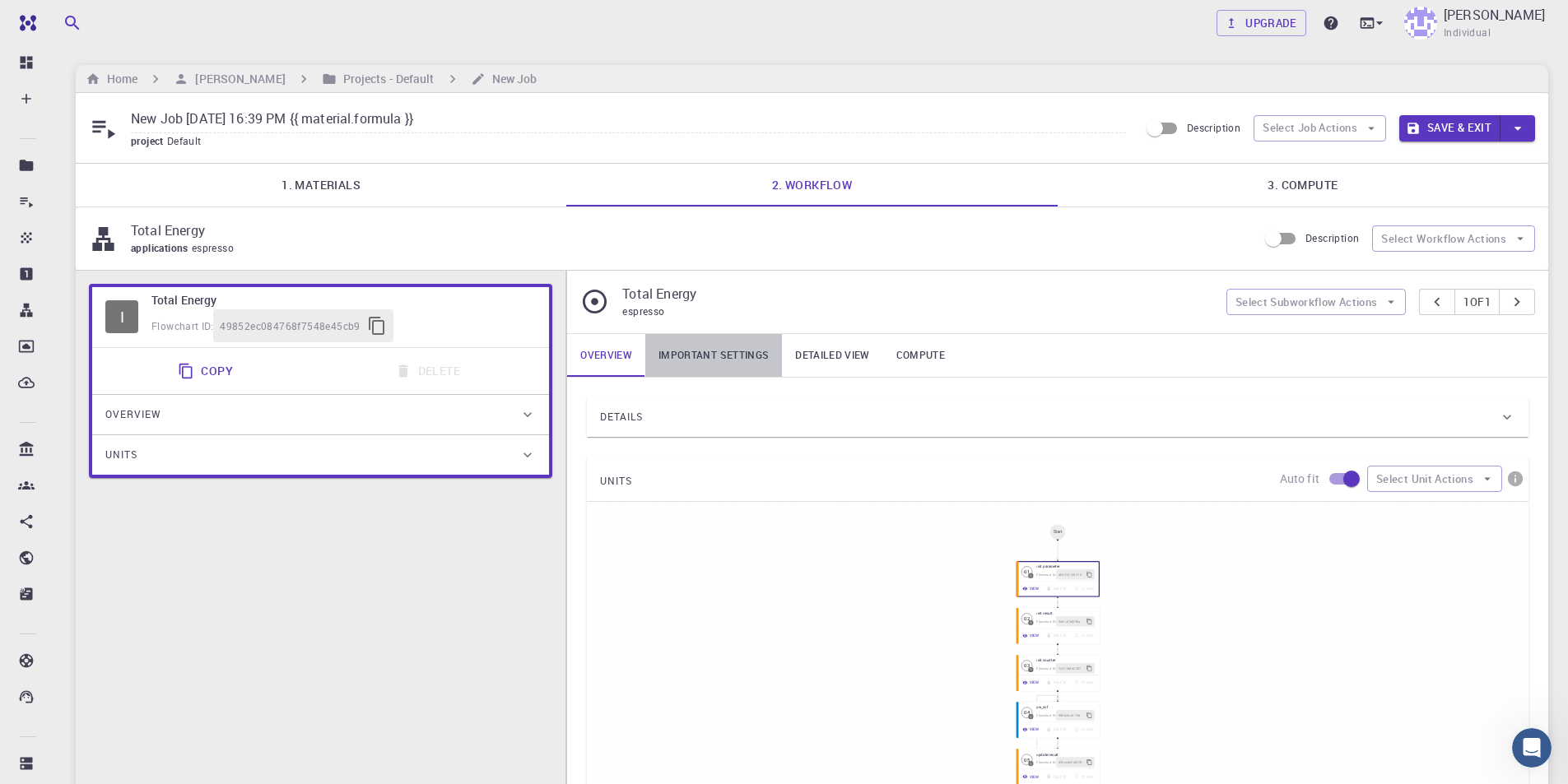
click at [726, 357] on link "Important settings" at bounding box center [713, 355] width 136 height 42
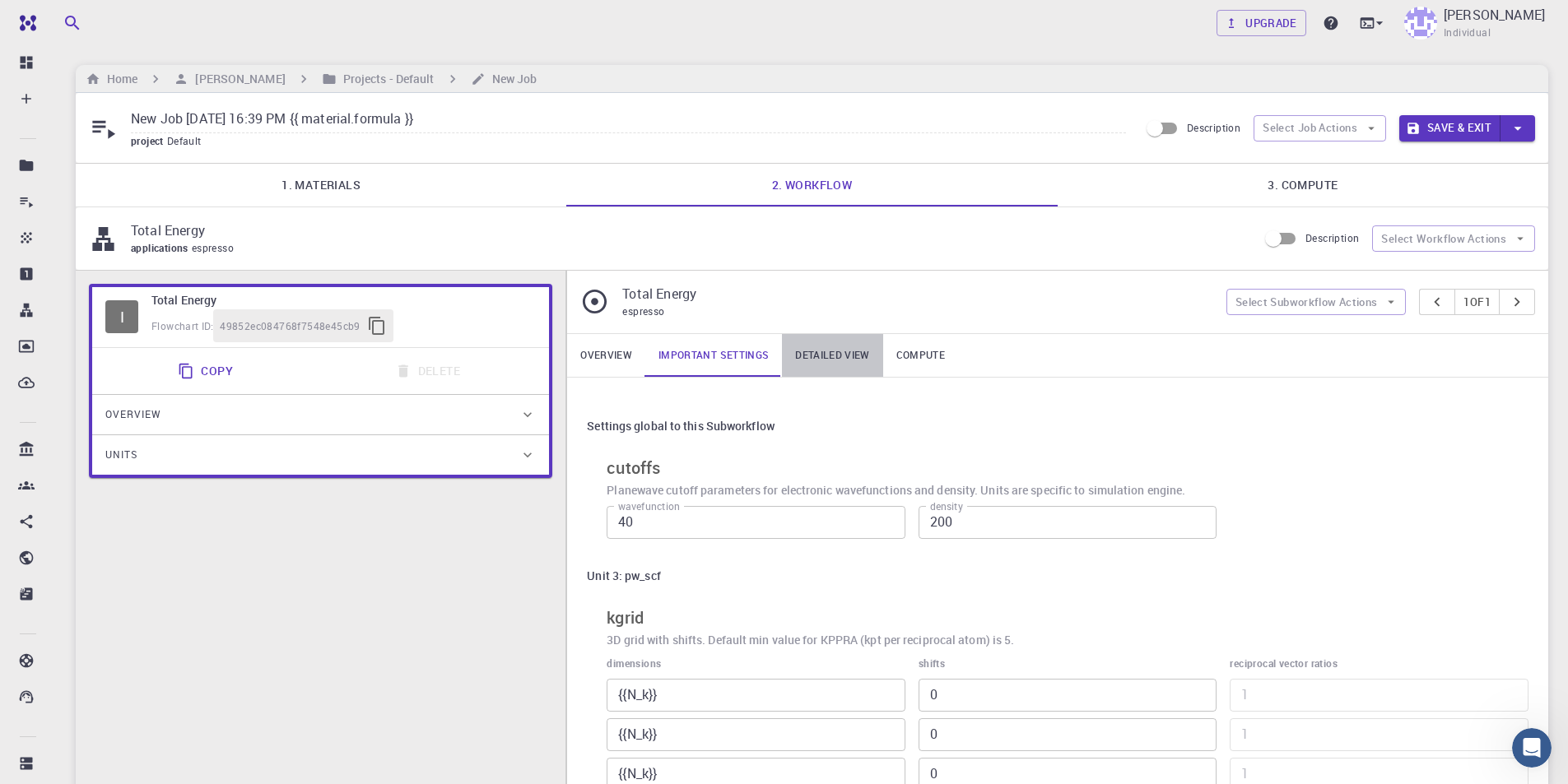
click at [813, 359] on link "Detailed view" at bounding box center [831, 355] width 100 height 42
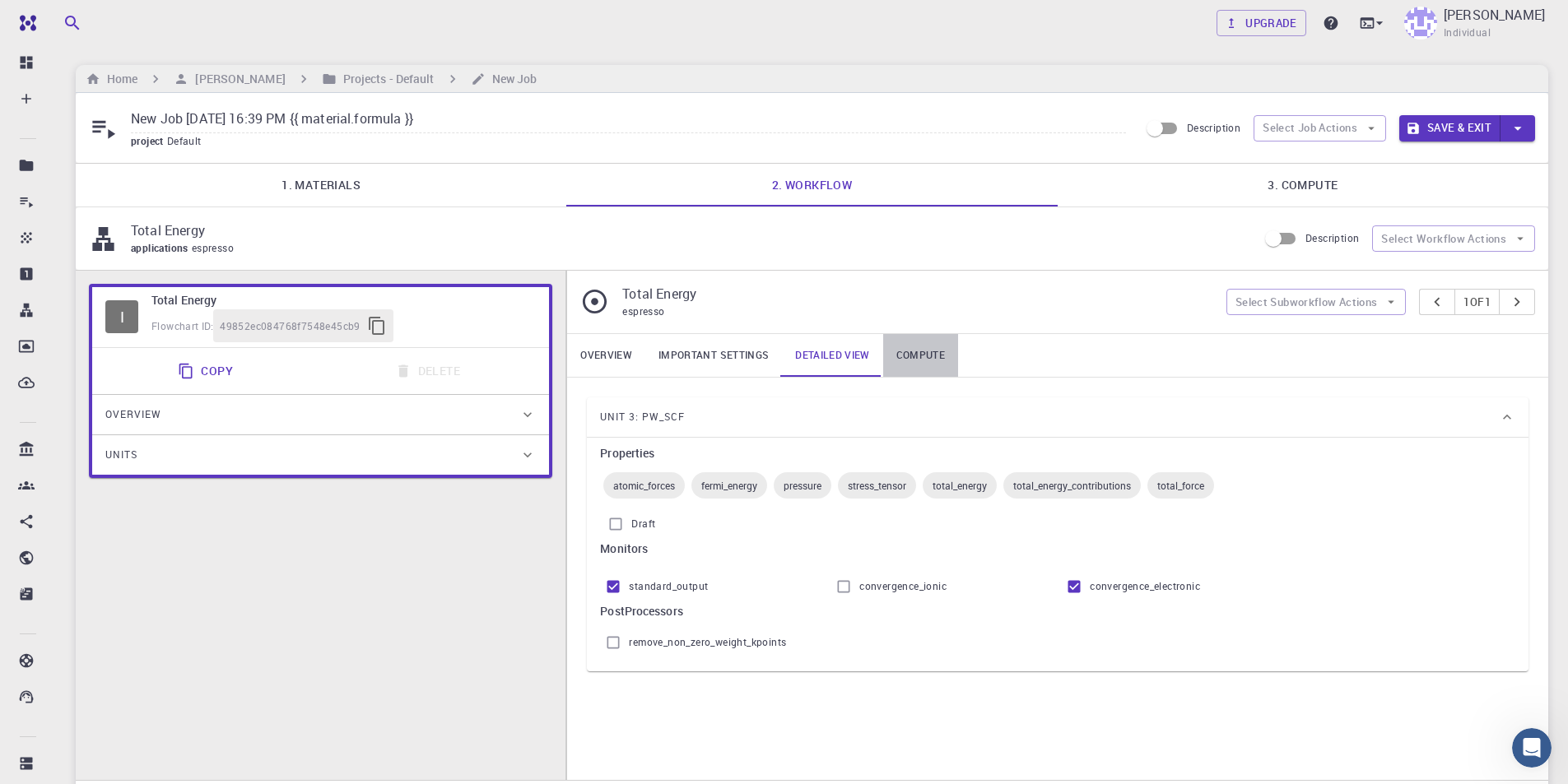
click at [923, 353] on link "Compute" at bounding box center [920, 355] width 75 height 42
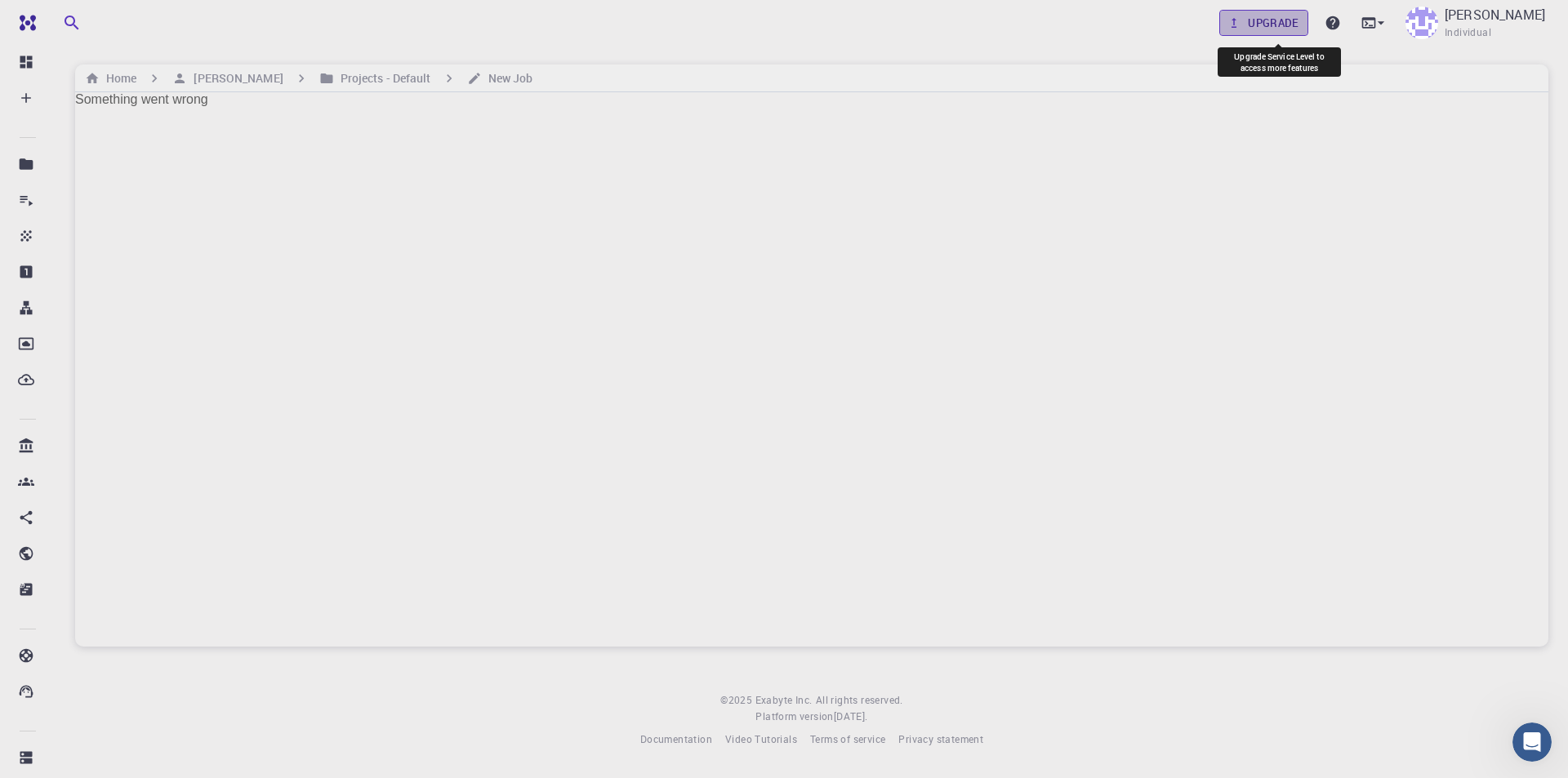
click at [1275, 22] on link "Upgrade" at bounding box center [1263, 22] width 89 height 26
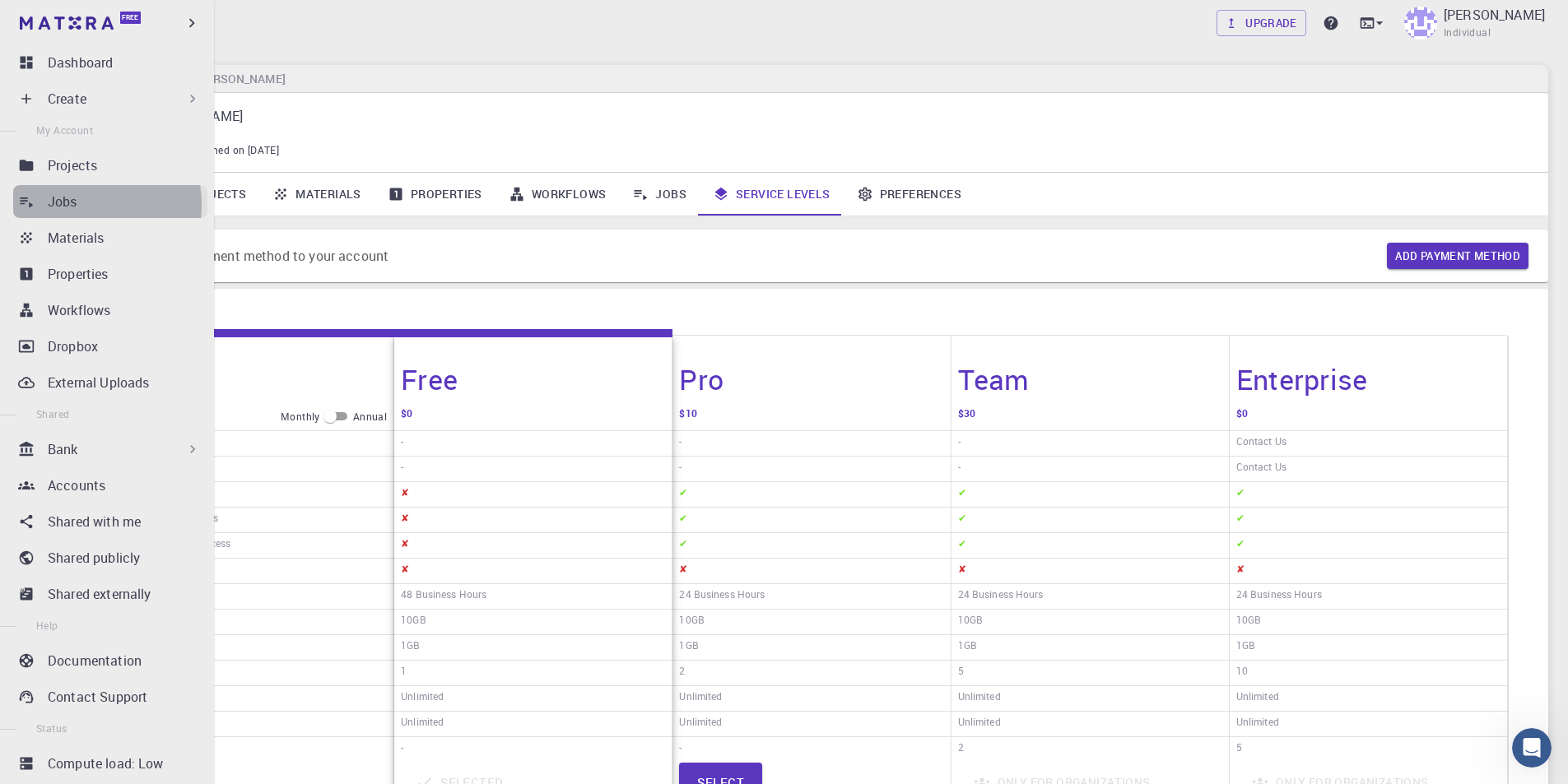
click at [63, 205] on p "Jobs" at bounding box center [62, 201] width 30 height 20
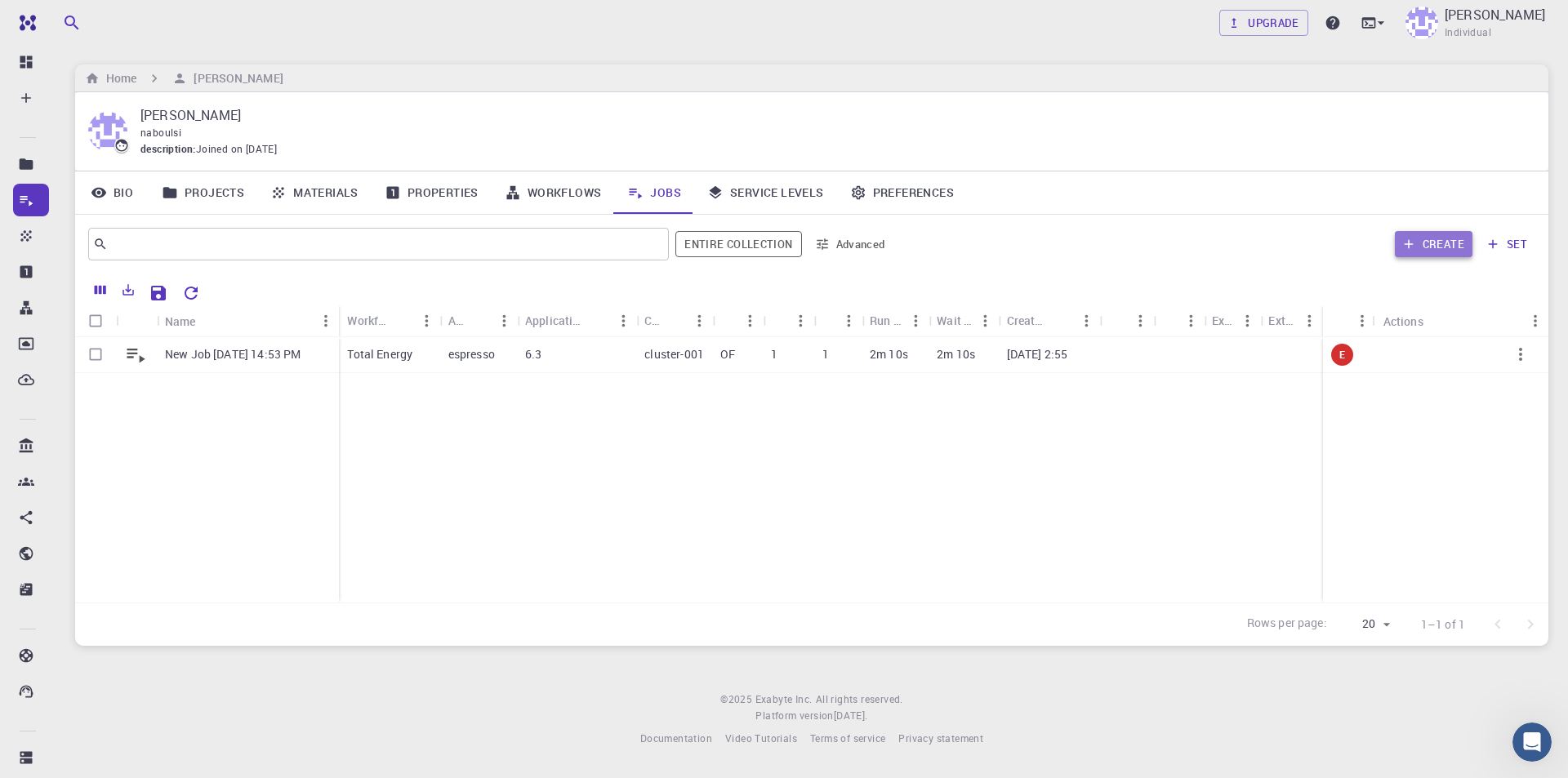
click at [1442, 246] on button "Create" at bounding box center [1434, 244] width 78 height 26
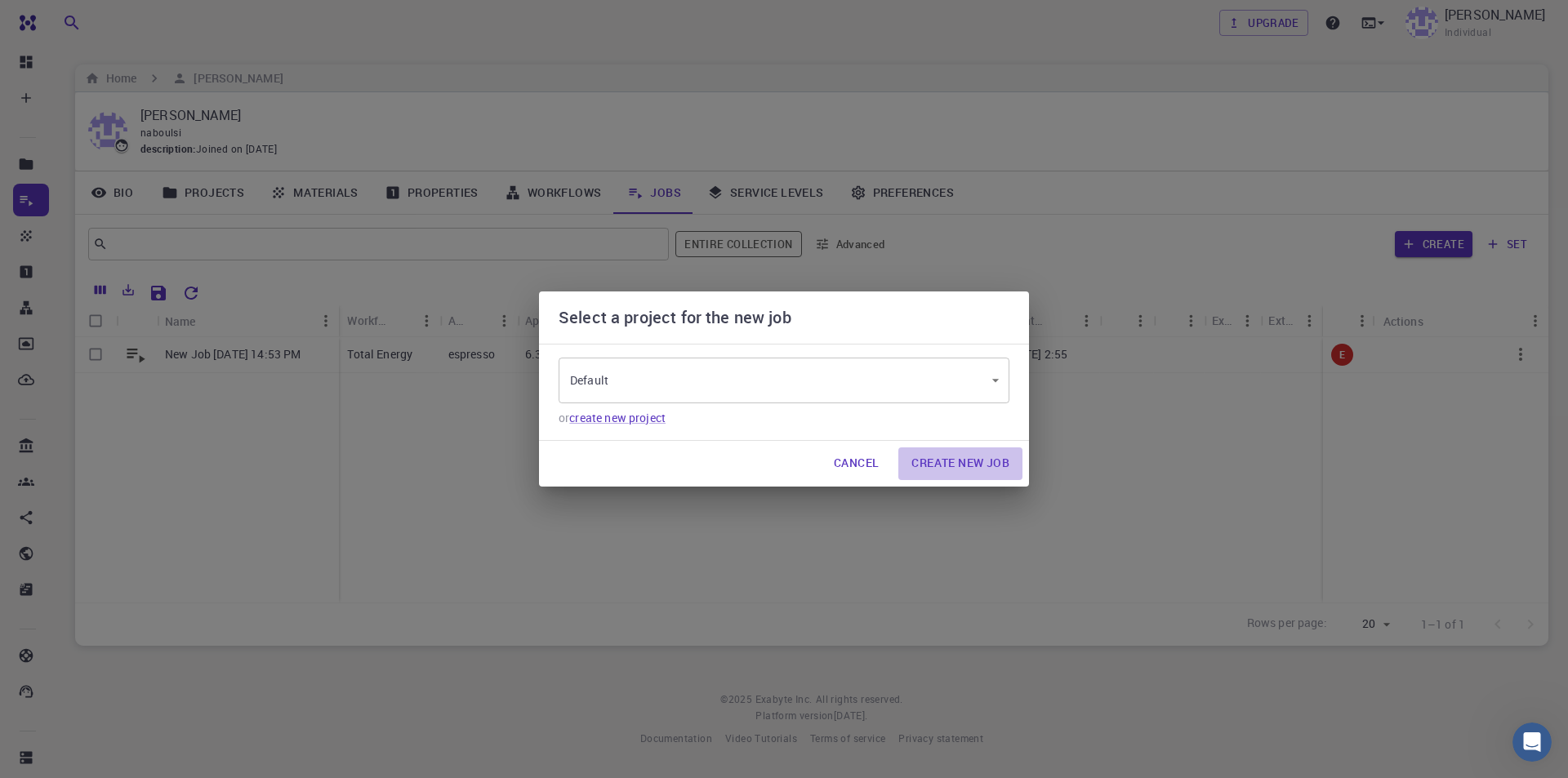
click at [966, 472] on button "Create New Job" at bounding box center [960, 463] width 124 height 32
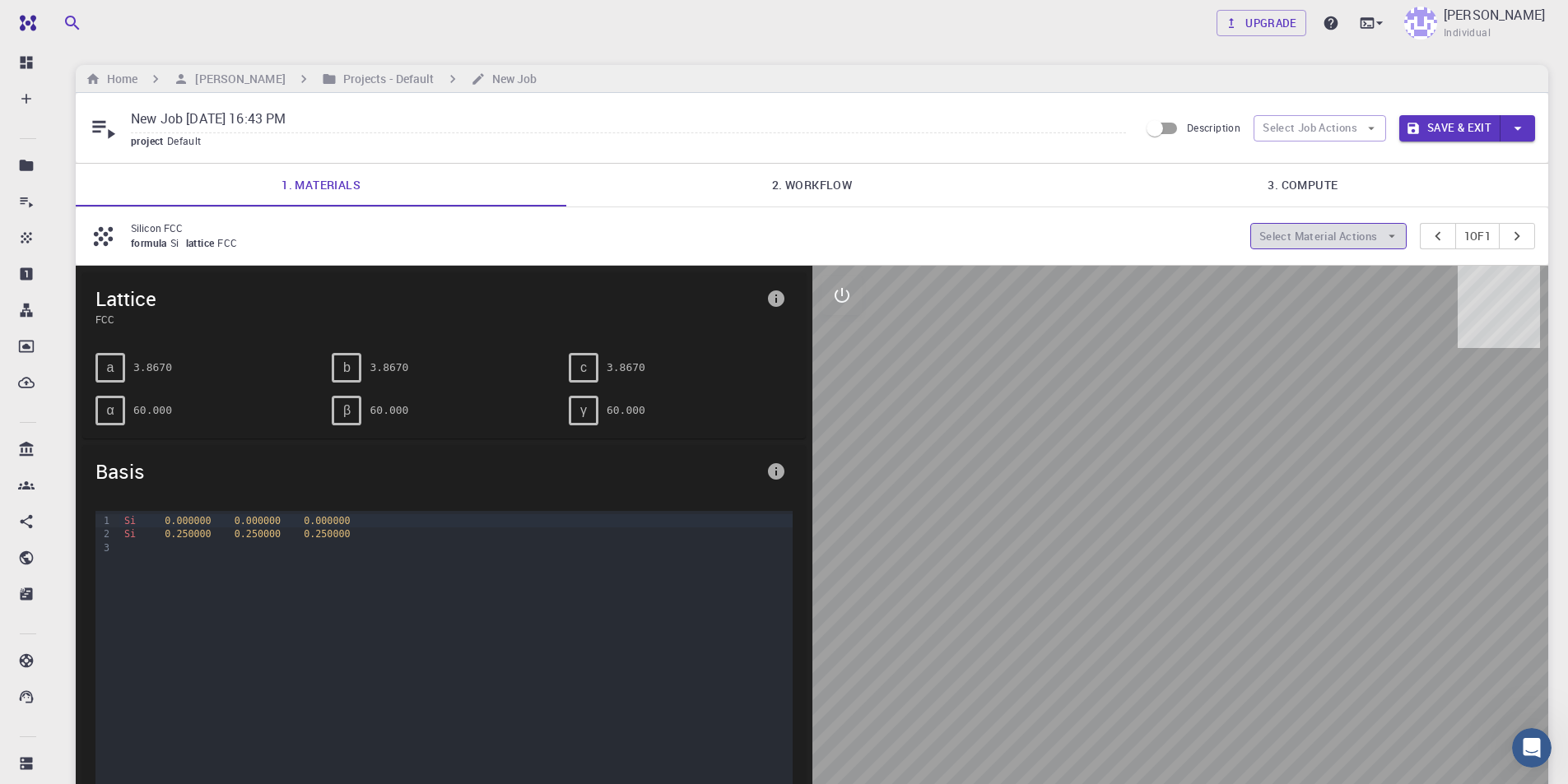
click at [1385, 241] on icon "button" at bounding box center [1392, 236] width 14 height 14
click at [1347, 271] on span "Add materials" at bounding box center [1337, 269] width 100 height 16
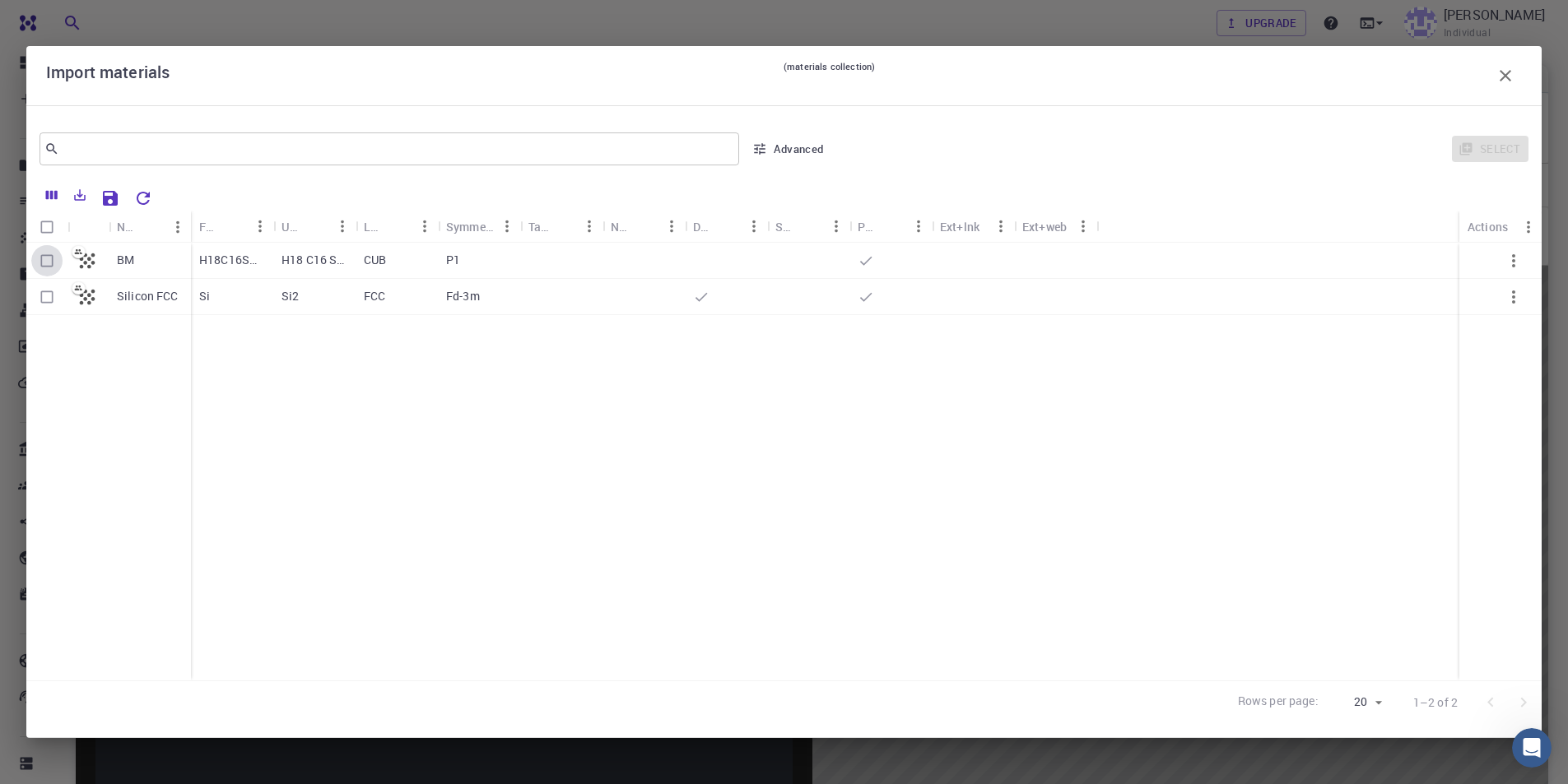
click at [51, 266] on input "Select row" at bounding box center [47, 260] width 32 height 32
checkbox input "true"
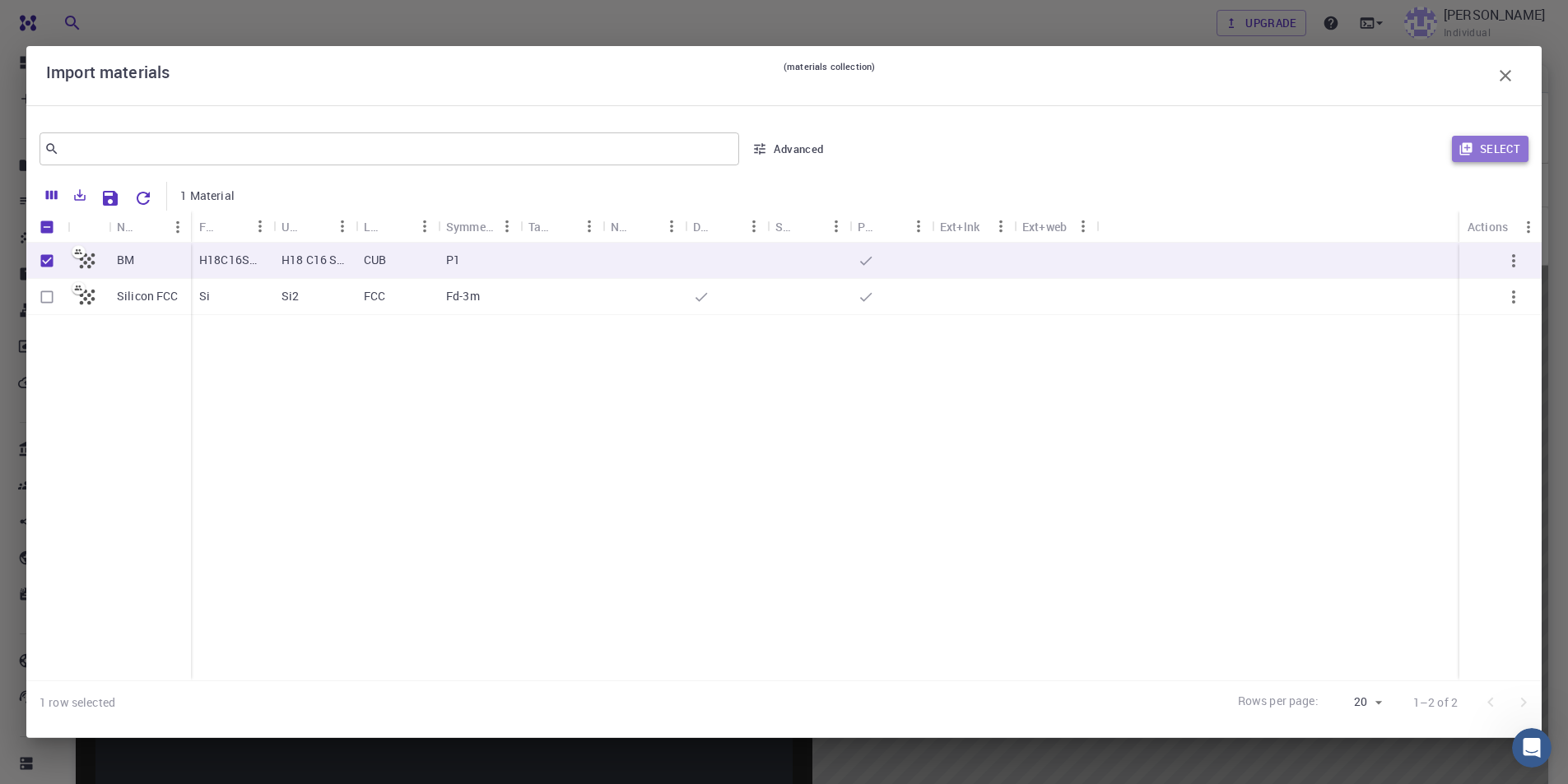
click at [1482, 149] on button "Select" at bounding box center [1490, 148] width 77 height 26
type input "New Job [DATE] 16:43 PM {{ material.formula }}"
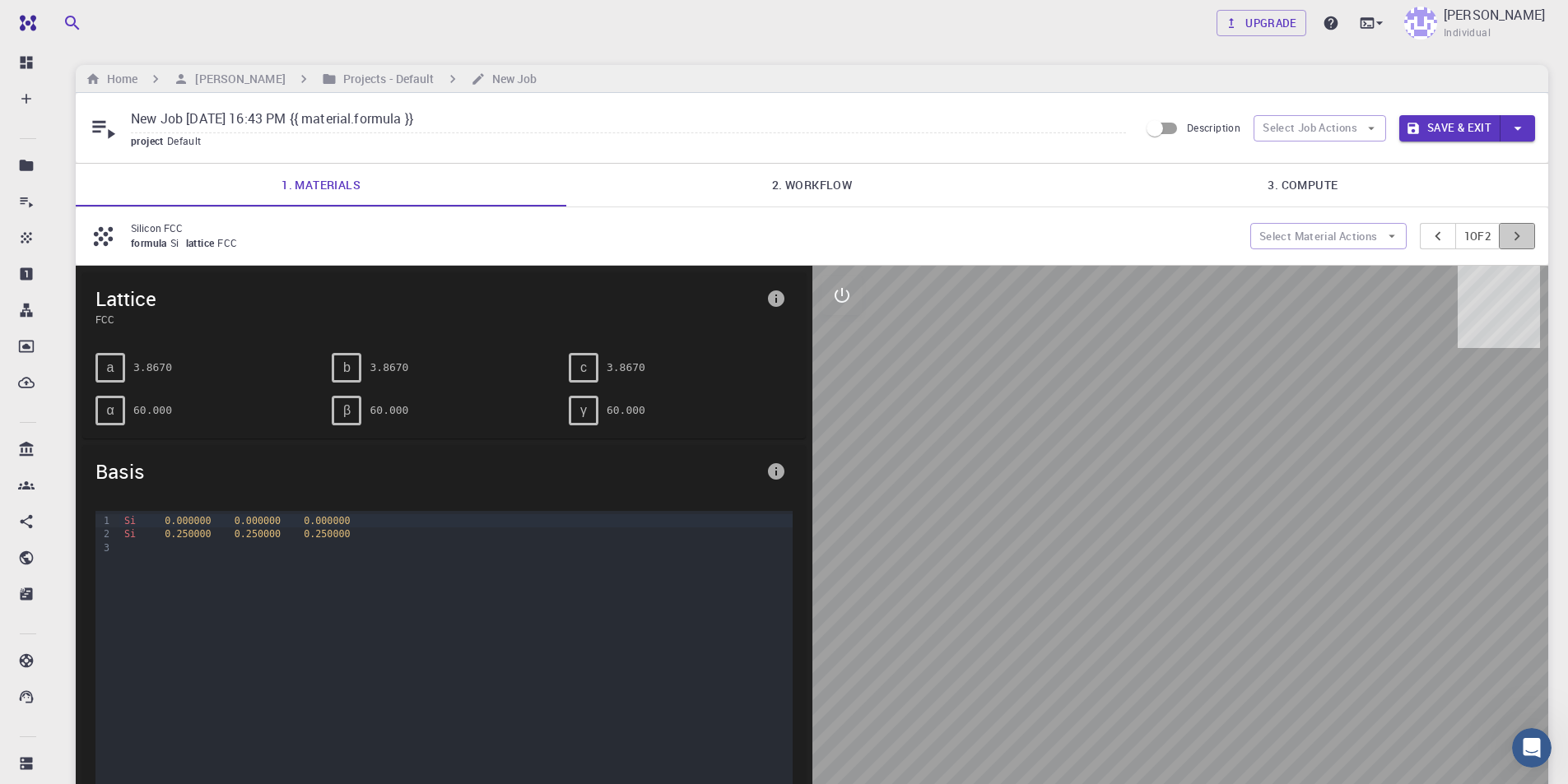
click at [1519, 240] on icon "pager" at bounding box center [1517, 236] width 18 height 18
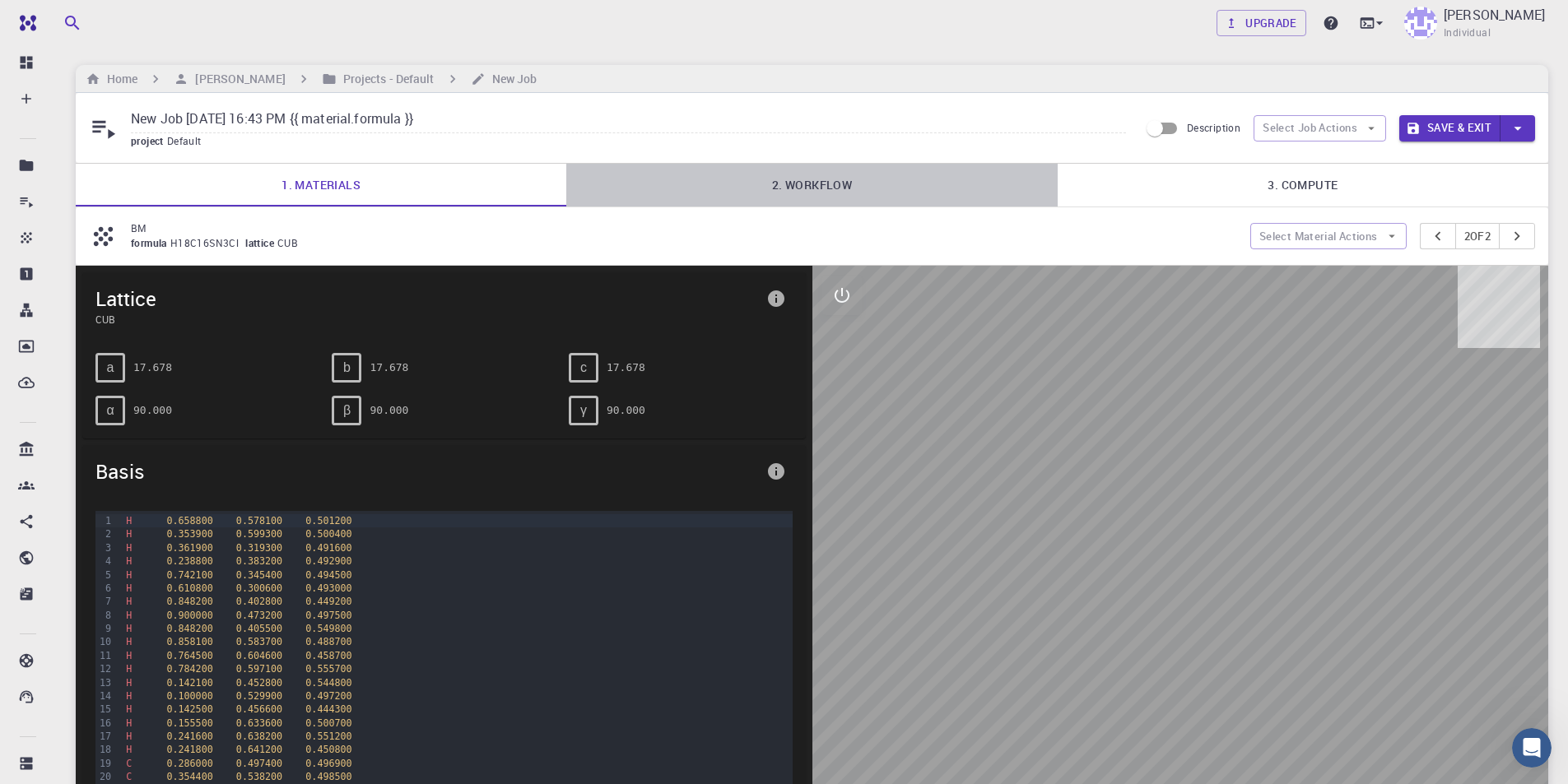
click at [806, 189] on link "2. Workflow" at bounding box center [812, 184] width 491 height 42
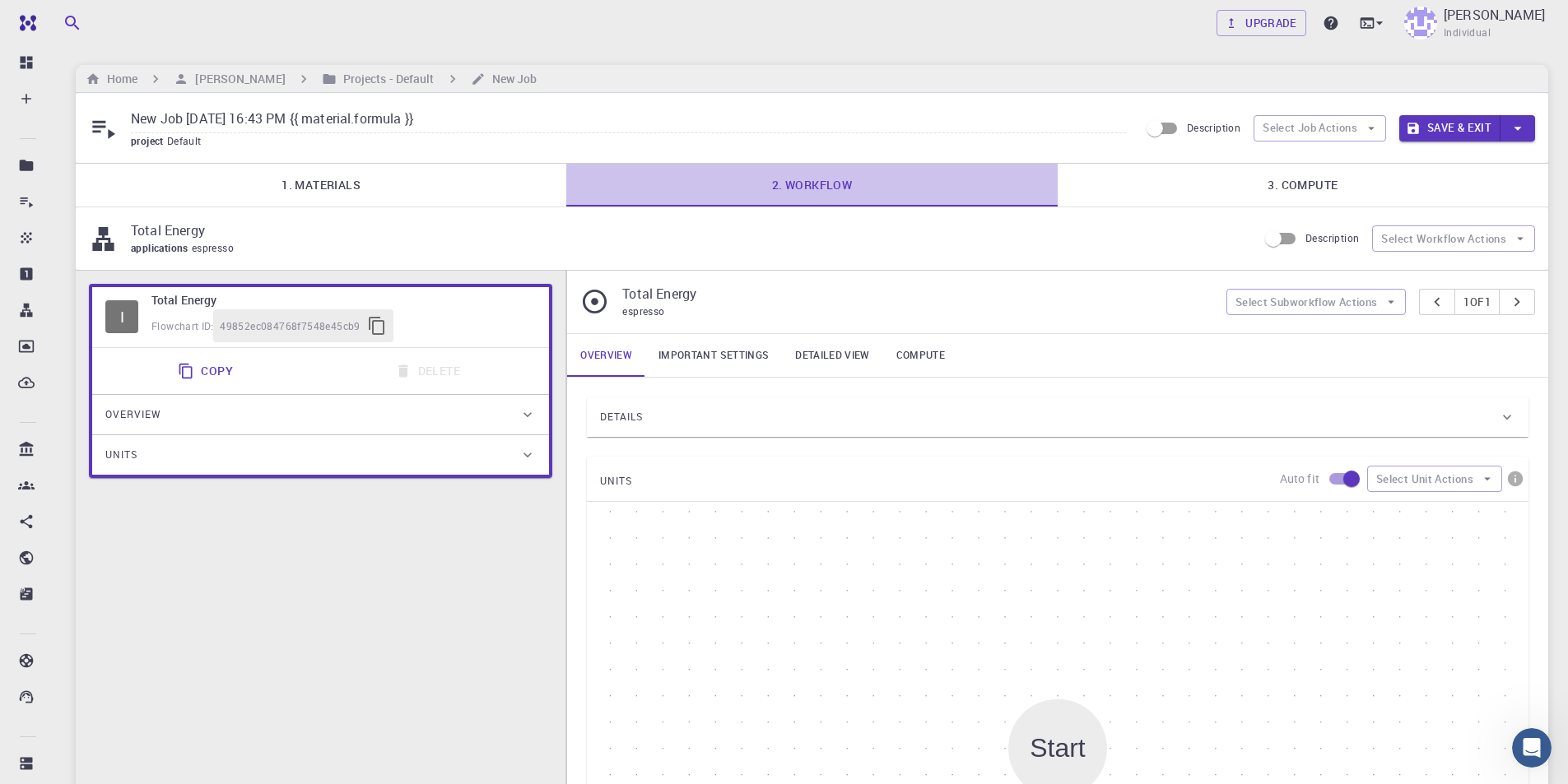
click at [806, 189] on link "2. Workflow" at bounding box center [812, 184] width 491 height 42
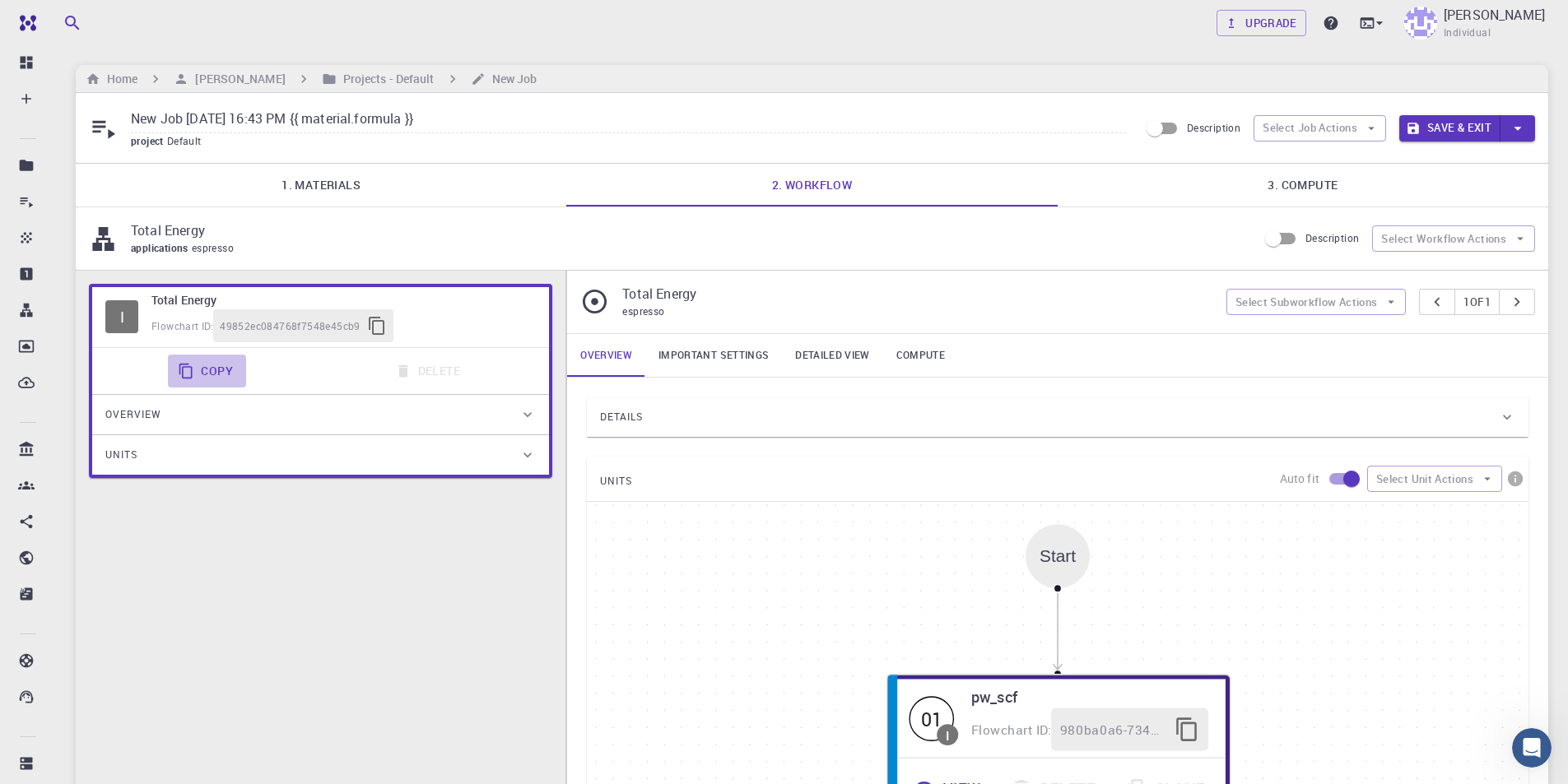
click at [202, 363] on button "Copy" at bounding box center [207, 371] width 79 height 33
click at [1469, 471] on button "Select Unit Actions" at bounding box center [1434, 479] width 135 height 26
click at [1456, 504] on span "Collapse units" at bounding box center [1449, 511] width 80 height 16
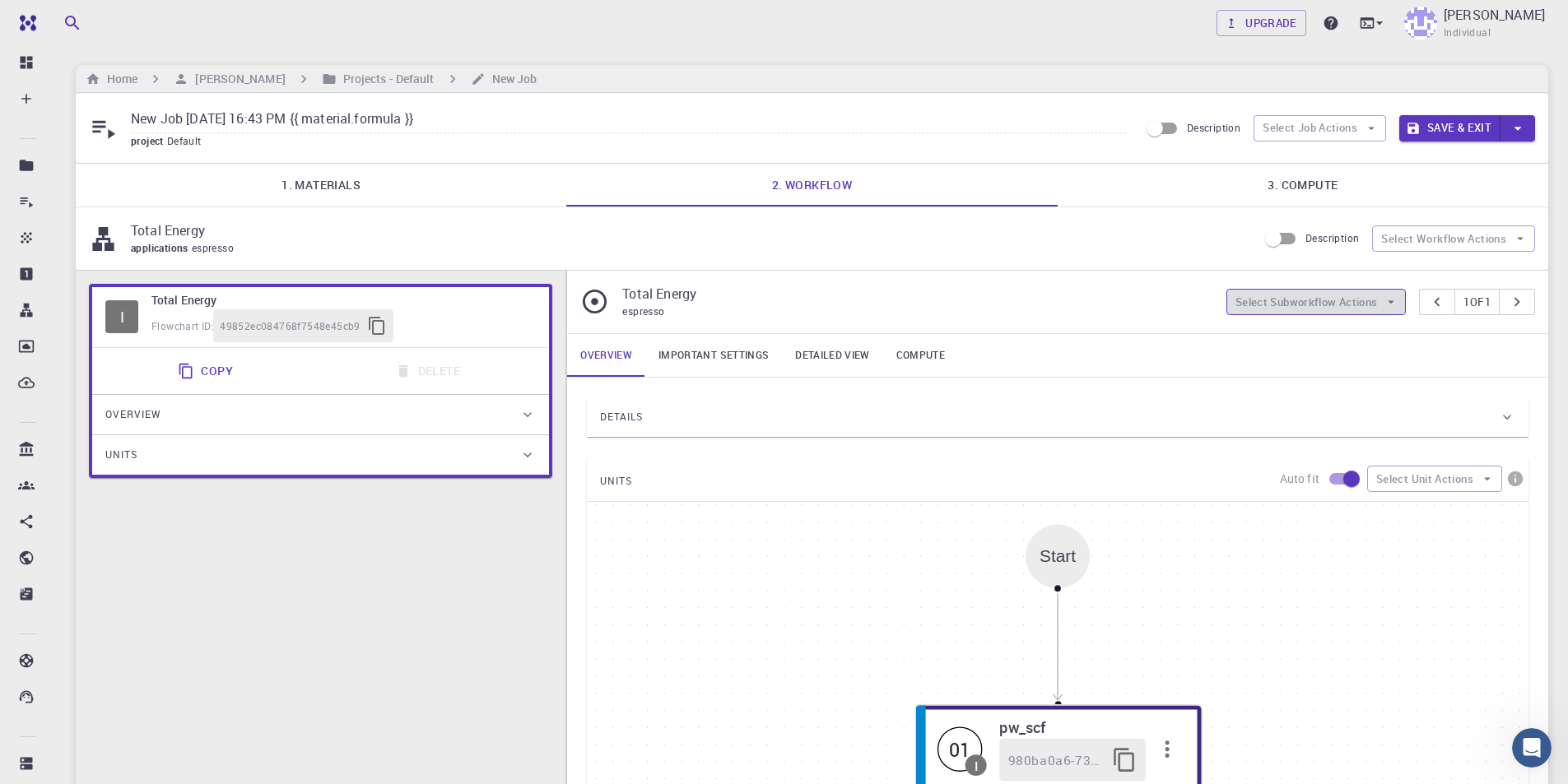
click at [1384, 297] on icon "button" at bounding box center [1391, 302] width 14 height 14
click at [1311, 380] on span "Collapse all" at bounding box center [1324, 375] width 125 height 16
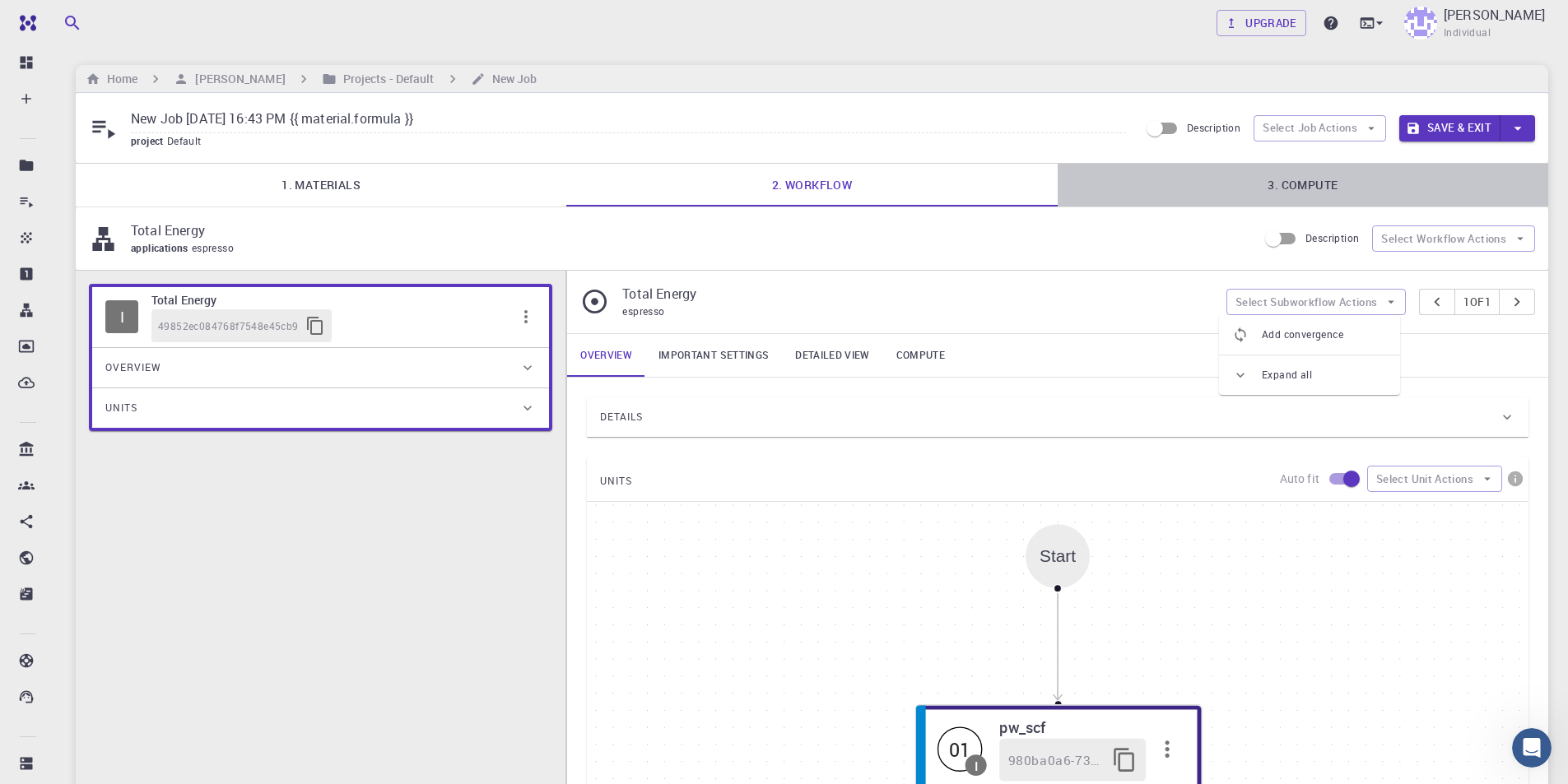
click at [1300, 184] on link "3. Compute" at bounding box center [1303, 184] width 491 height 42
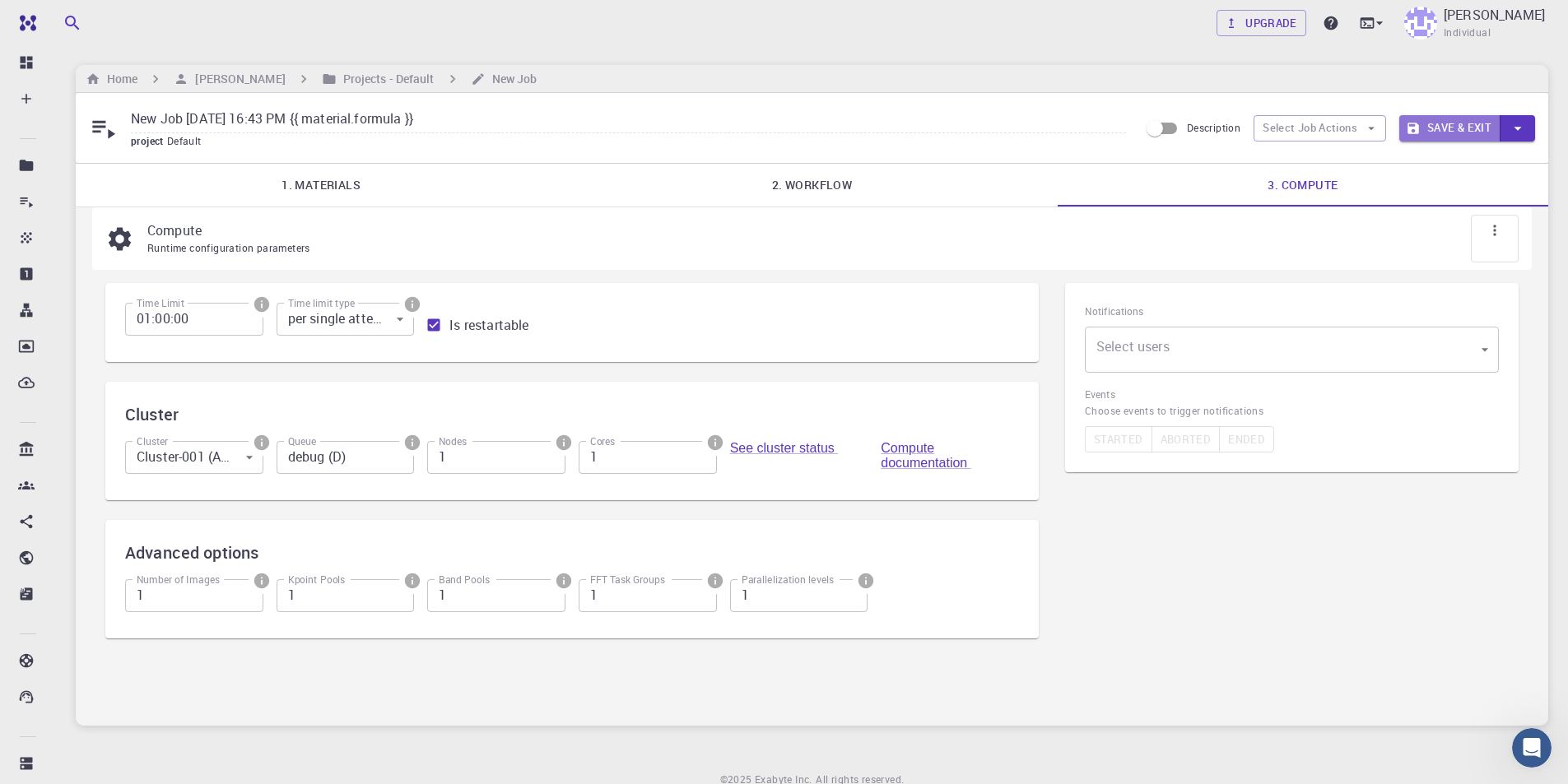
click at [1433, 123] on button "Save & Exit" at bounding box center [1451, 128] width 101 height 26
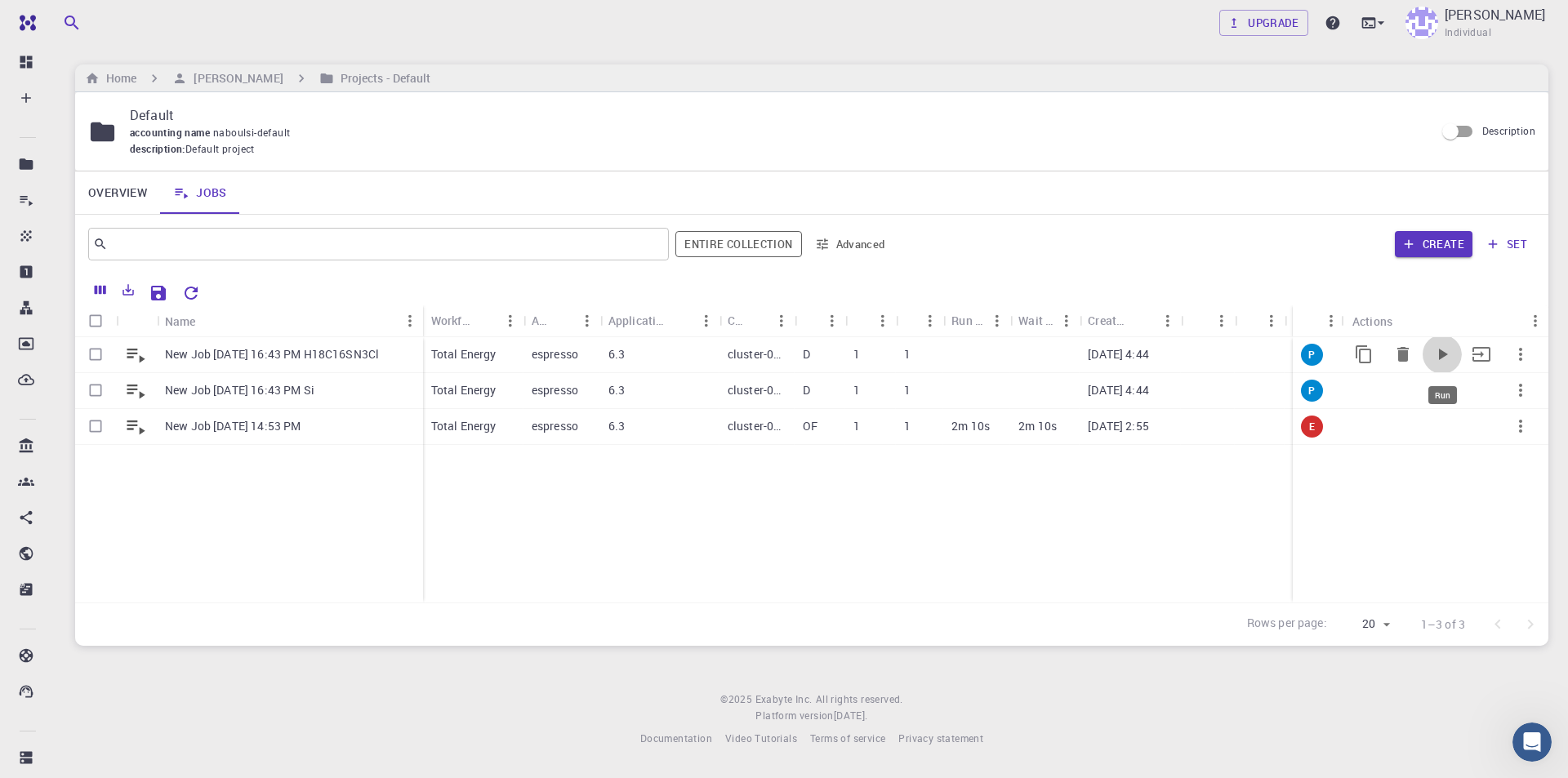
click at [1443, 354] on icon "Run" at bounding box center [1443, 354] width 9 height 12
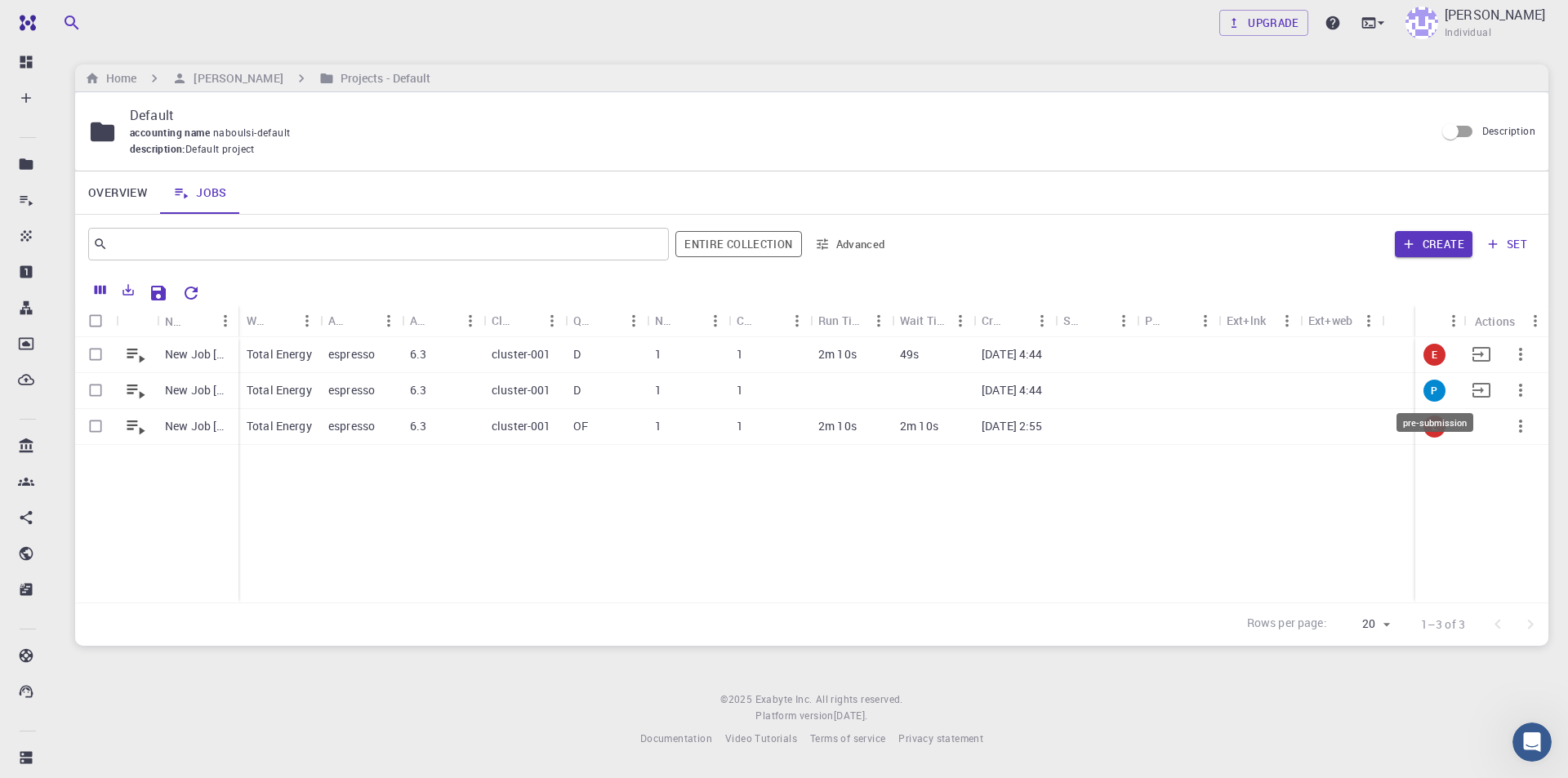
click at [1432, 390] on span "P" at bounding box center [1434, 390] width 20 height 13
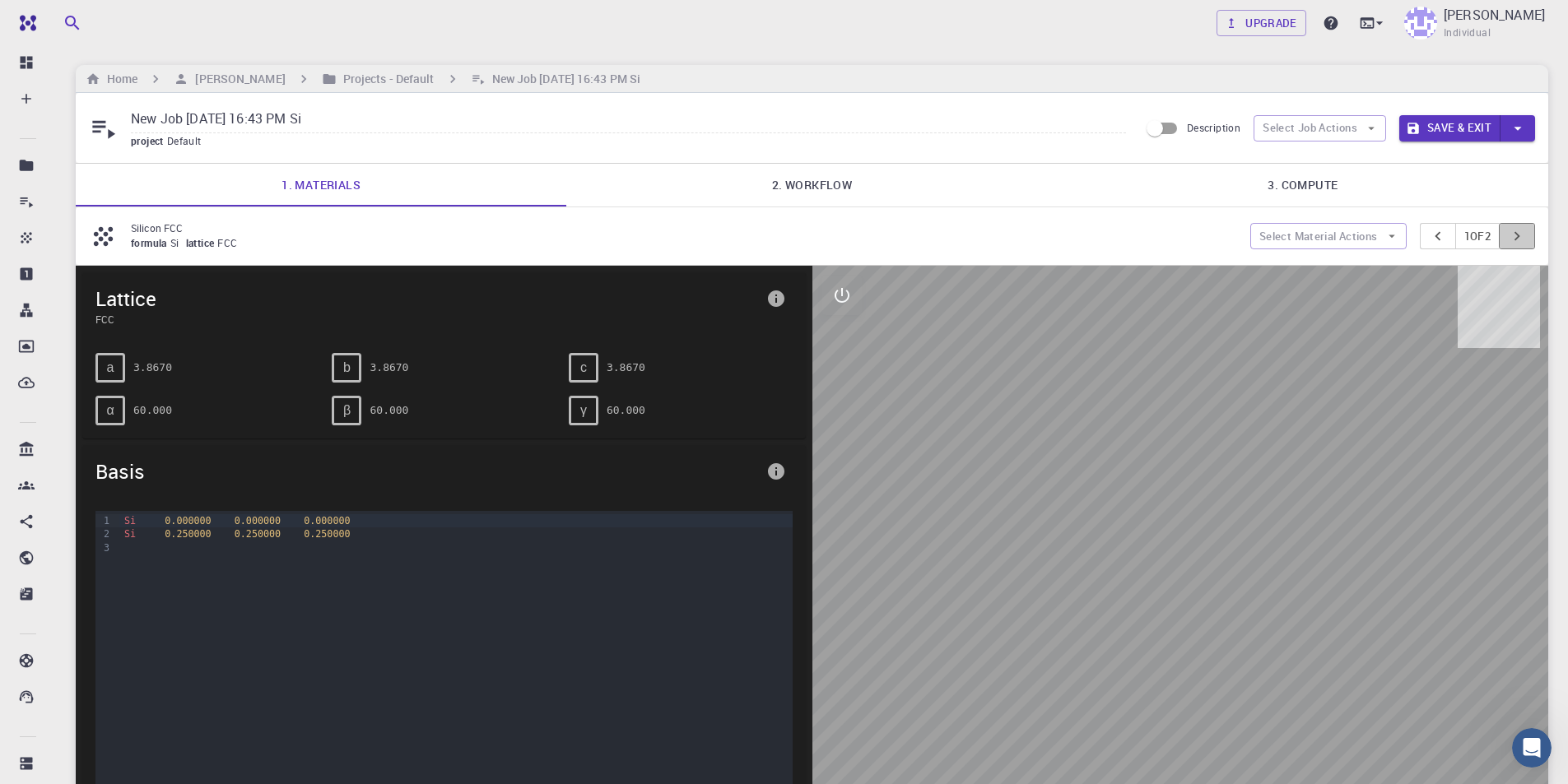
click at [1525, 229] on icon "pager" at bounding box center [1517, 236] width 18 height 18
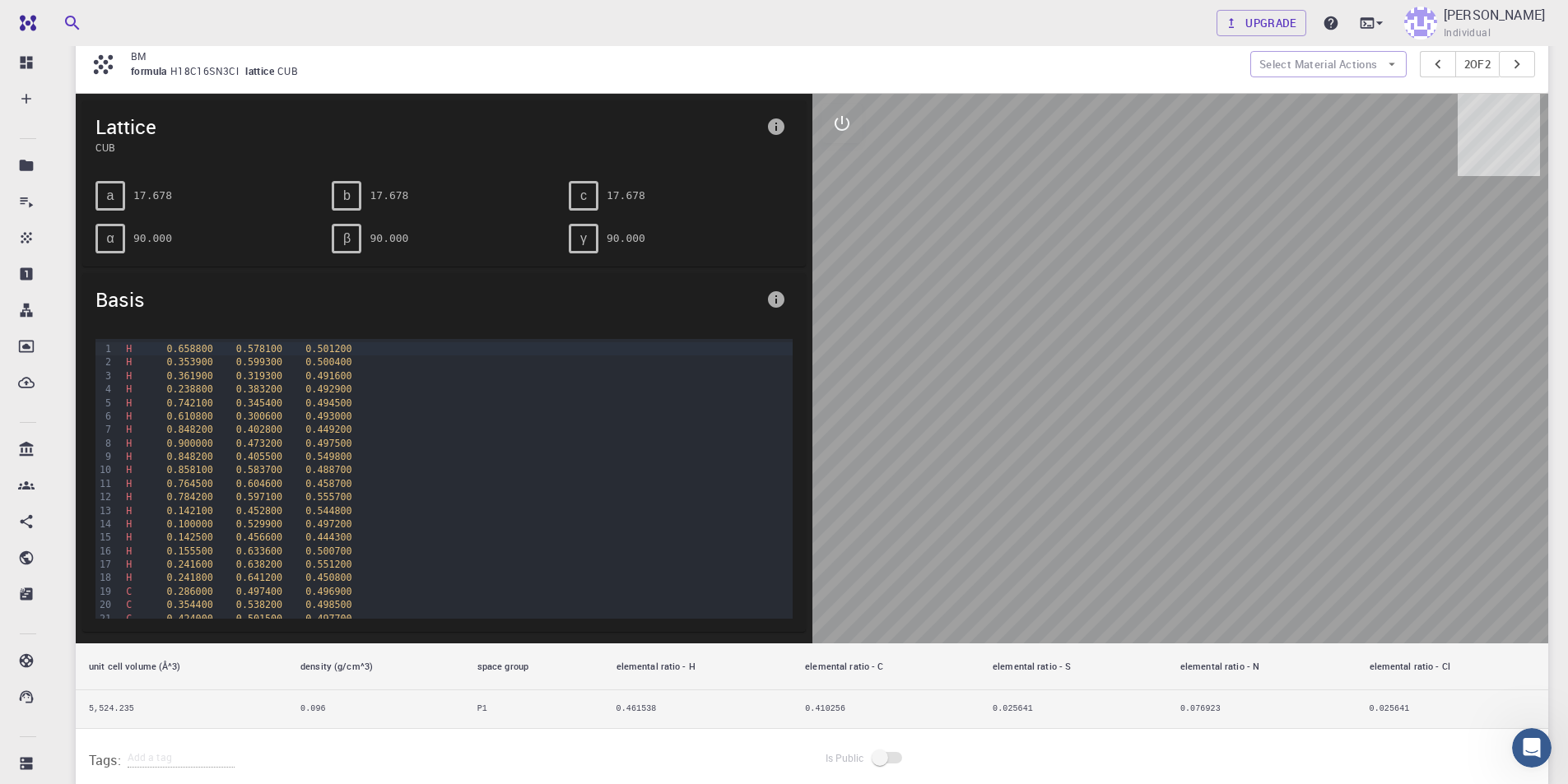
scroll to position [174, 0]
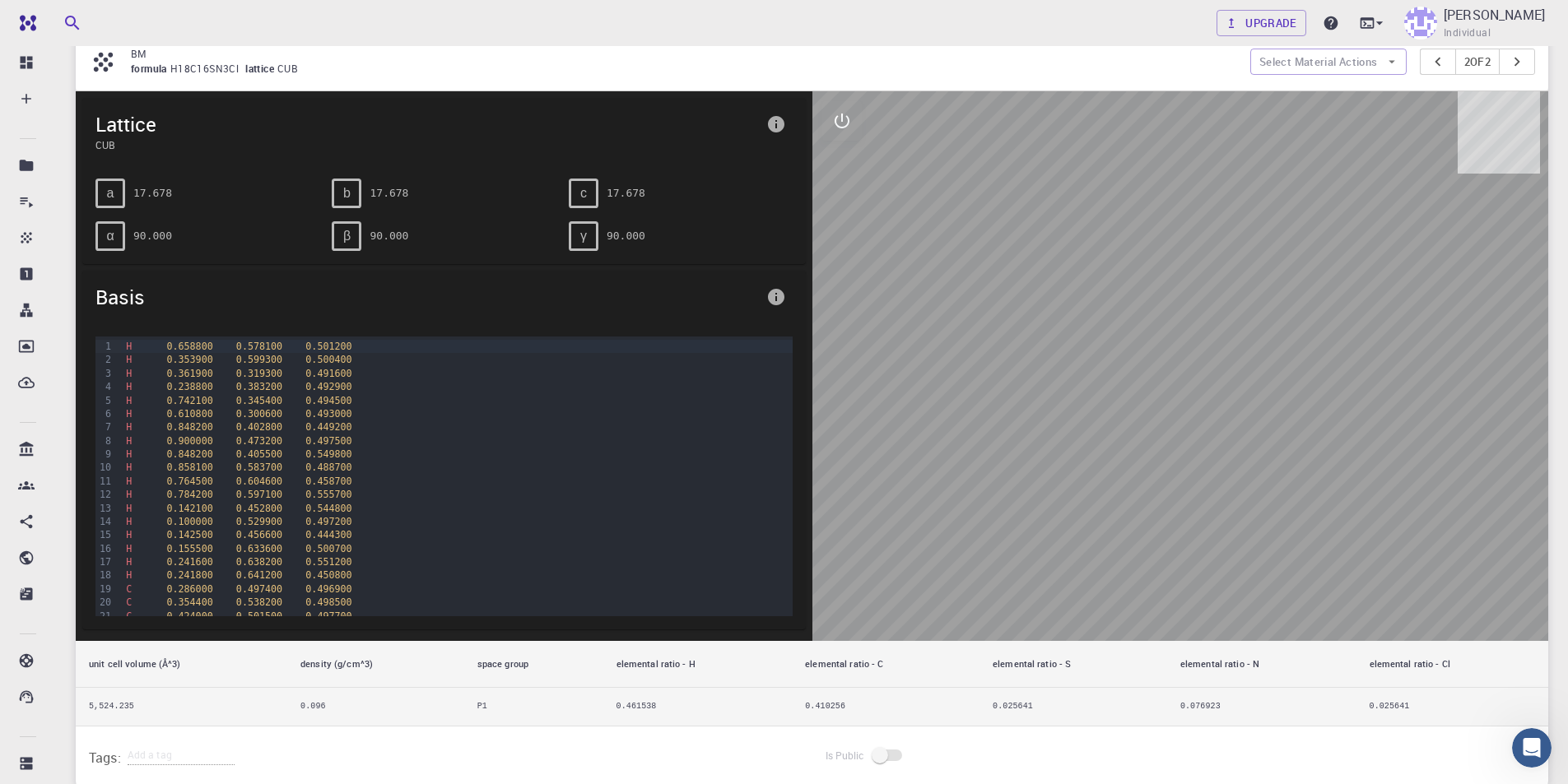
click at [1188, 547] on div at bounding box center [1180, 366] width 737 height 549
